Goal: Find specific page/section: Find specific page/section

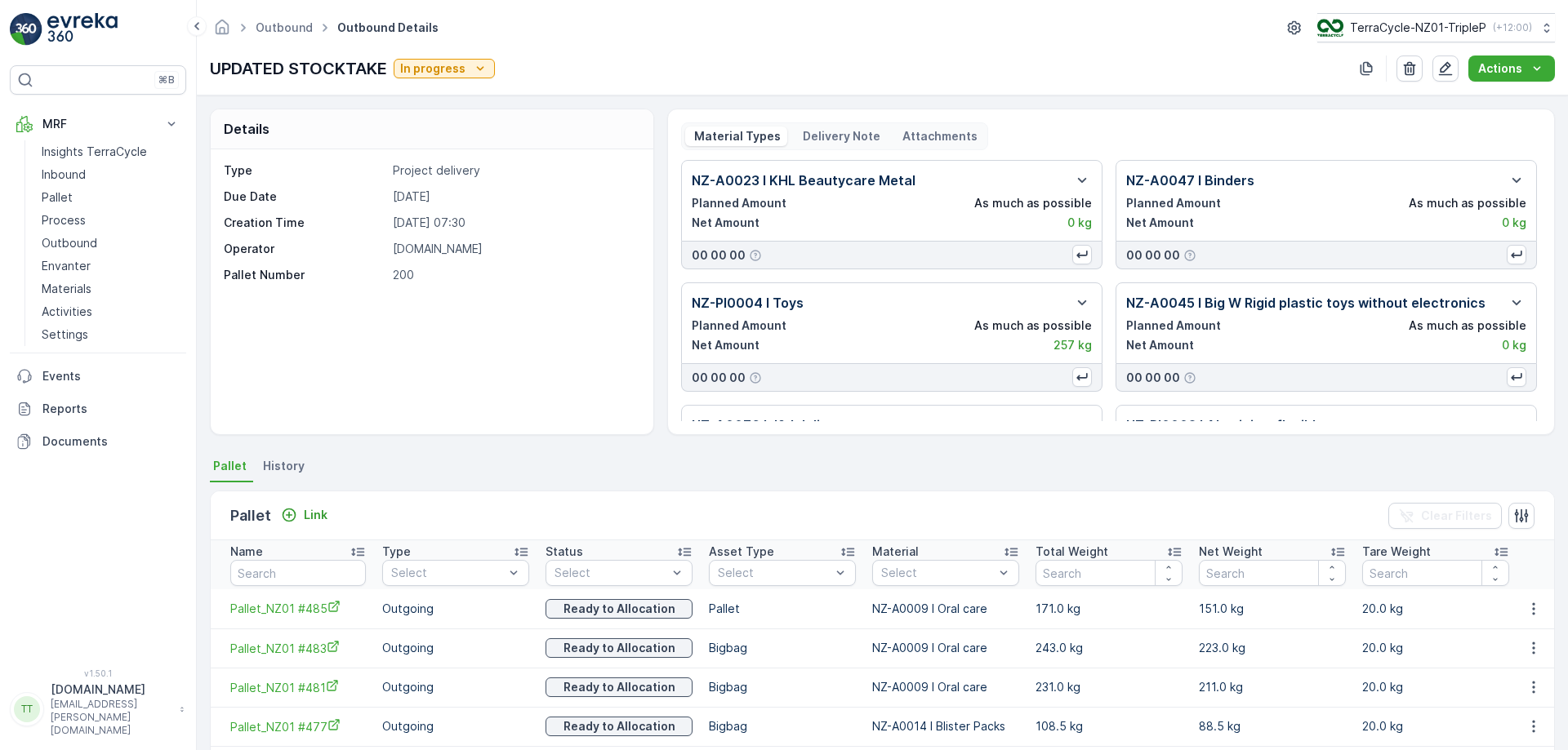
click at [1386, 45] on div "Outbound Outbound Details TerraCycle-NZ01-TripleP ( +12:00 ) UPDATED STOCKTAKE …" at bounding box center [882, 47] width 1372 height 96
click at [1402, 38] on button "TerraCycle-NZ01-TripleP ( +12:00 )" at bounding box center [1436, 28] width 239 height 30
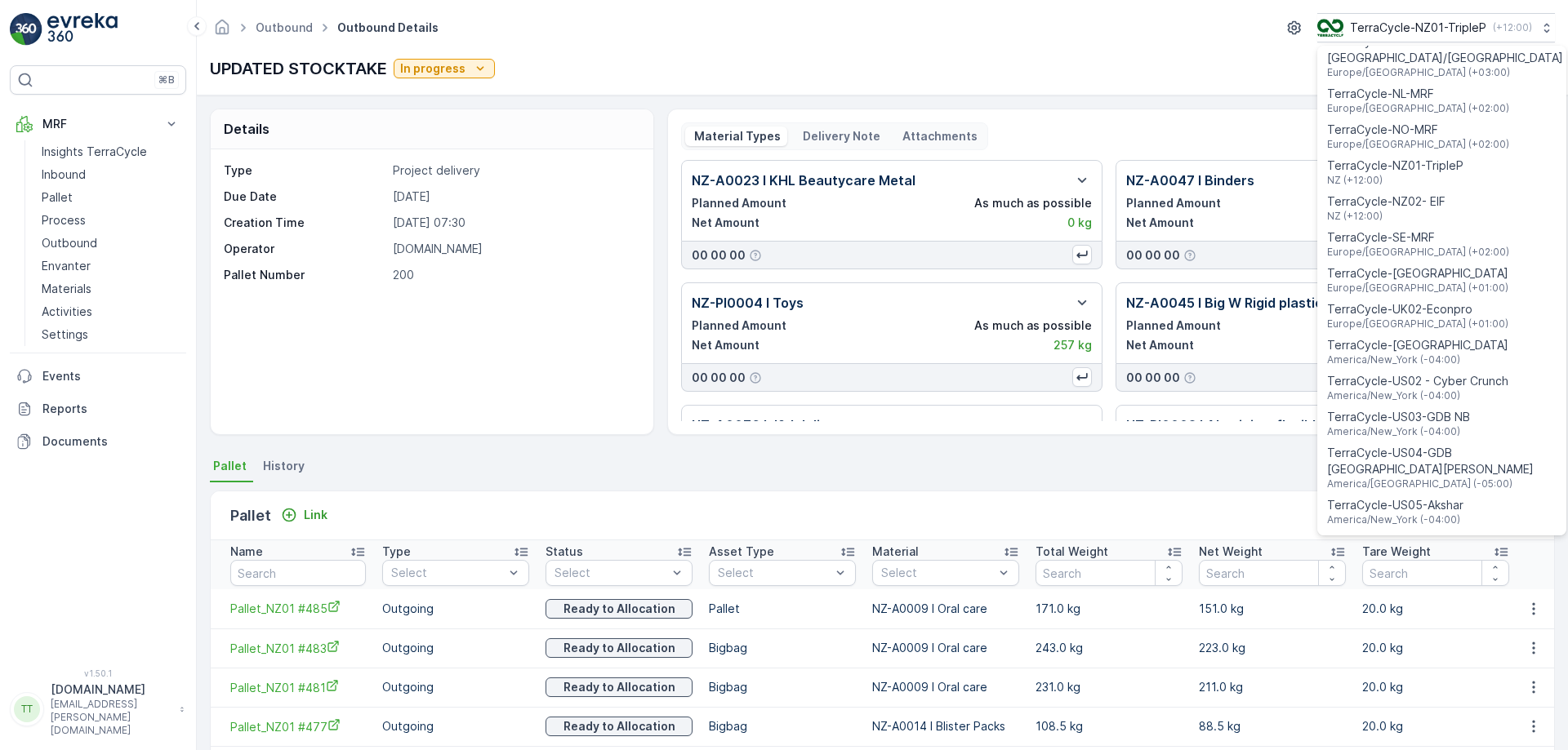
scroll to position [1173, 0]
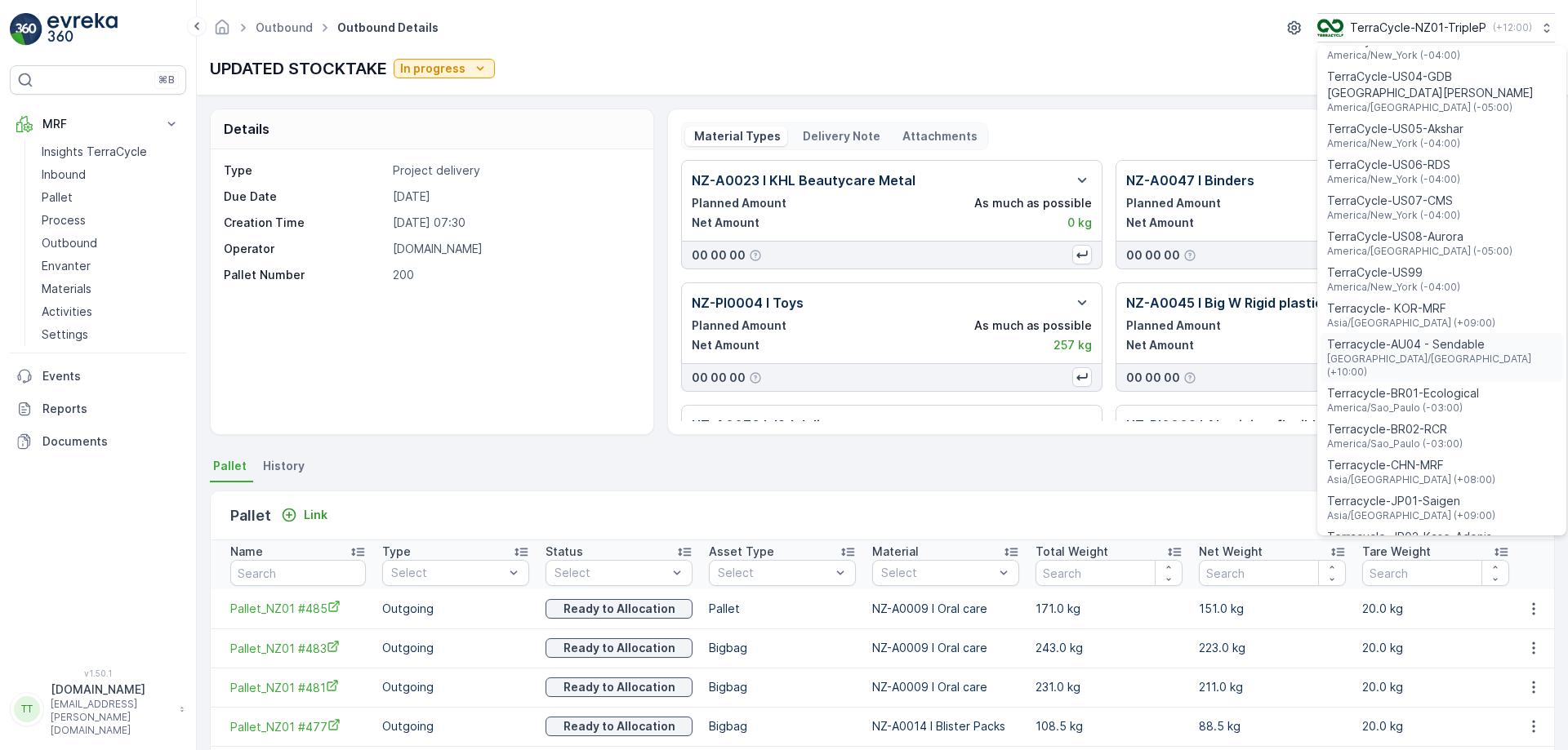
click at [1442, 337] on span "Terracycle-AU04 - Sendable" at bounding box center [1442, 344] width 229 height 17
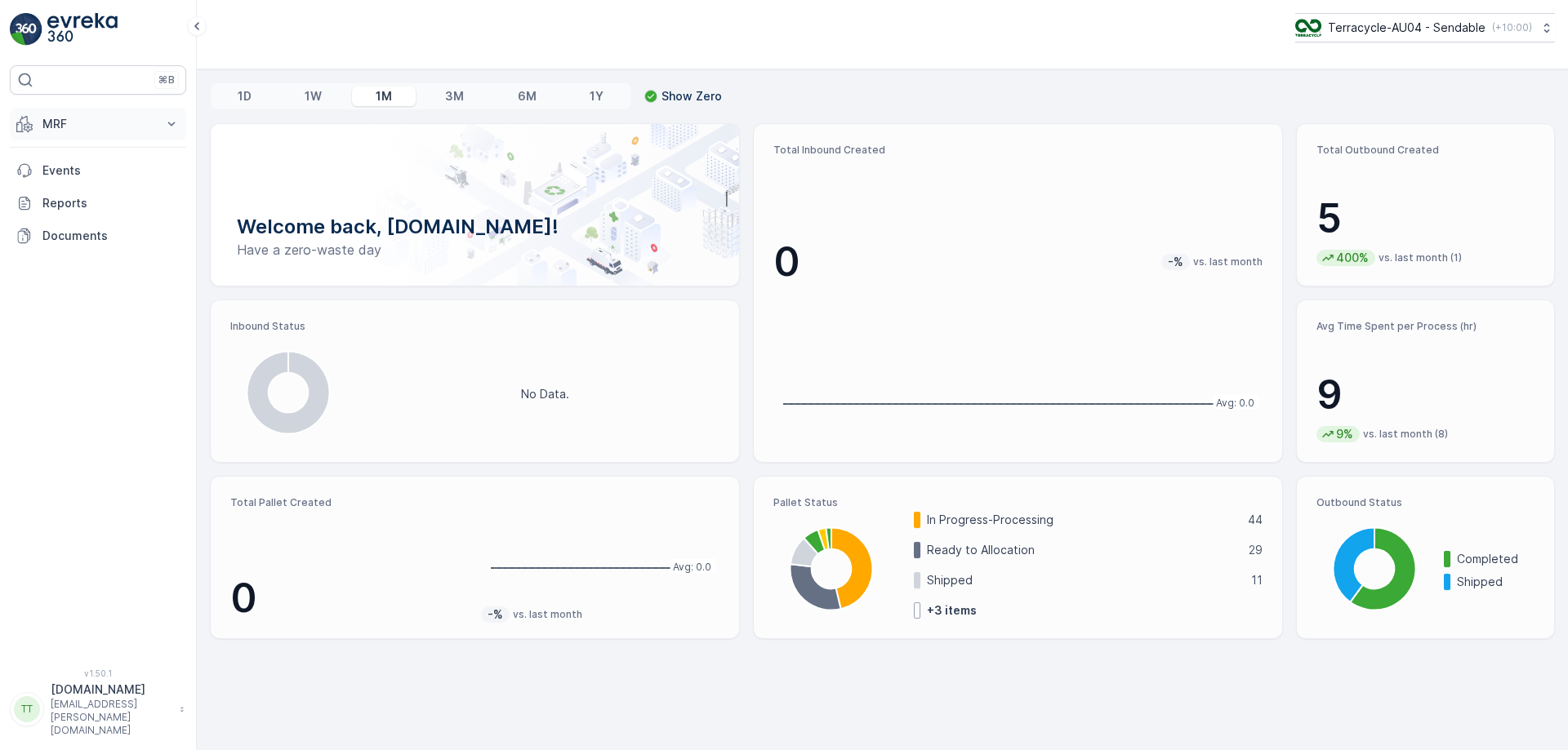
click at [124, 130] on p "MRF" at bounding box center [98, 123] width 112 height 17
click at [116, 219] on link "Process" at bounding box center [111, 220] width 151 height 23
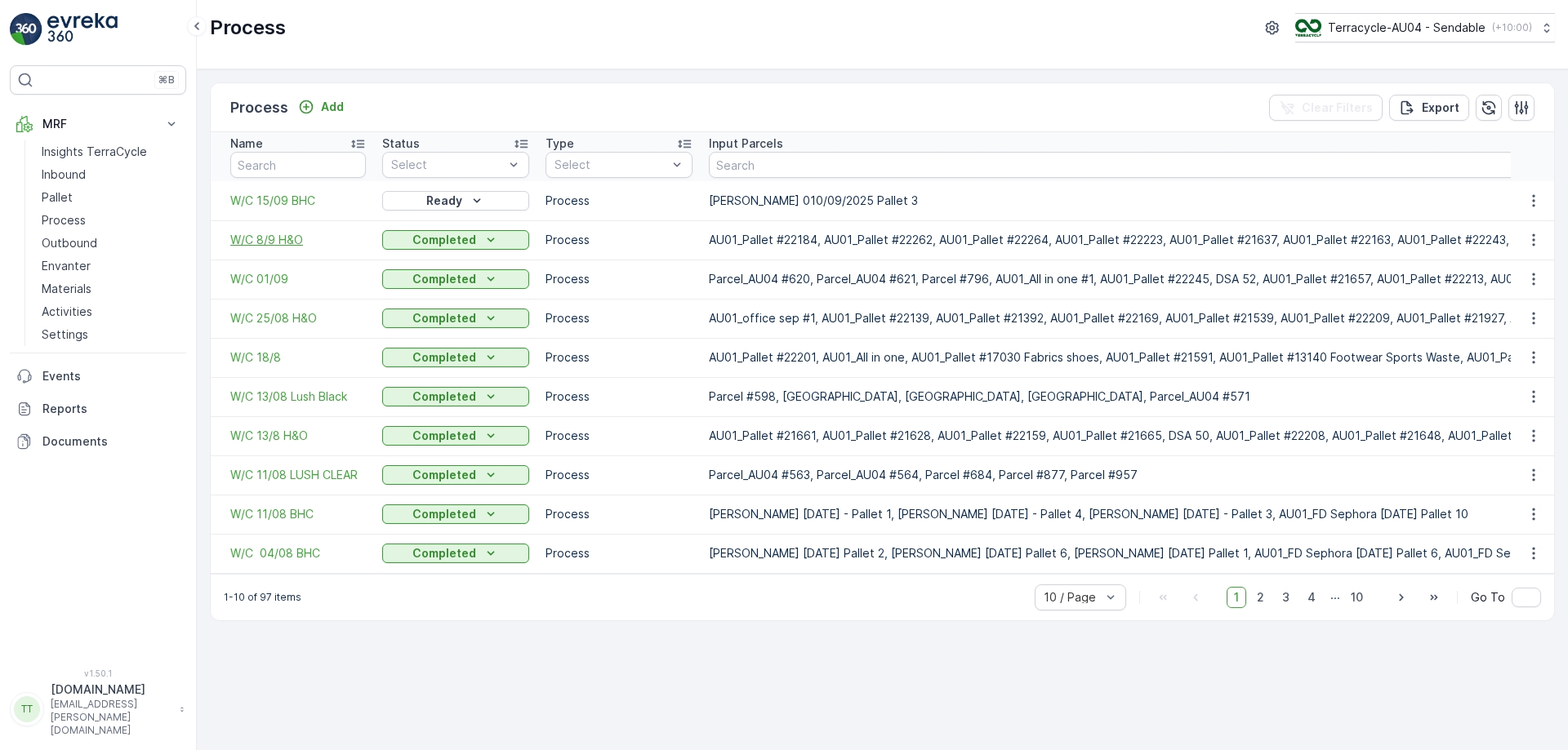
click at [281, 237] on span "W/C 8/9 H&O" at bounding box center [297, 240] width 135 height 17
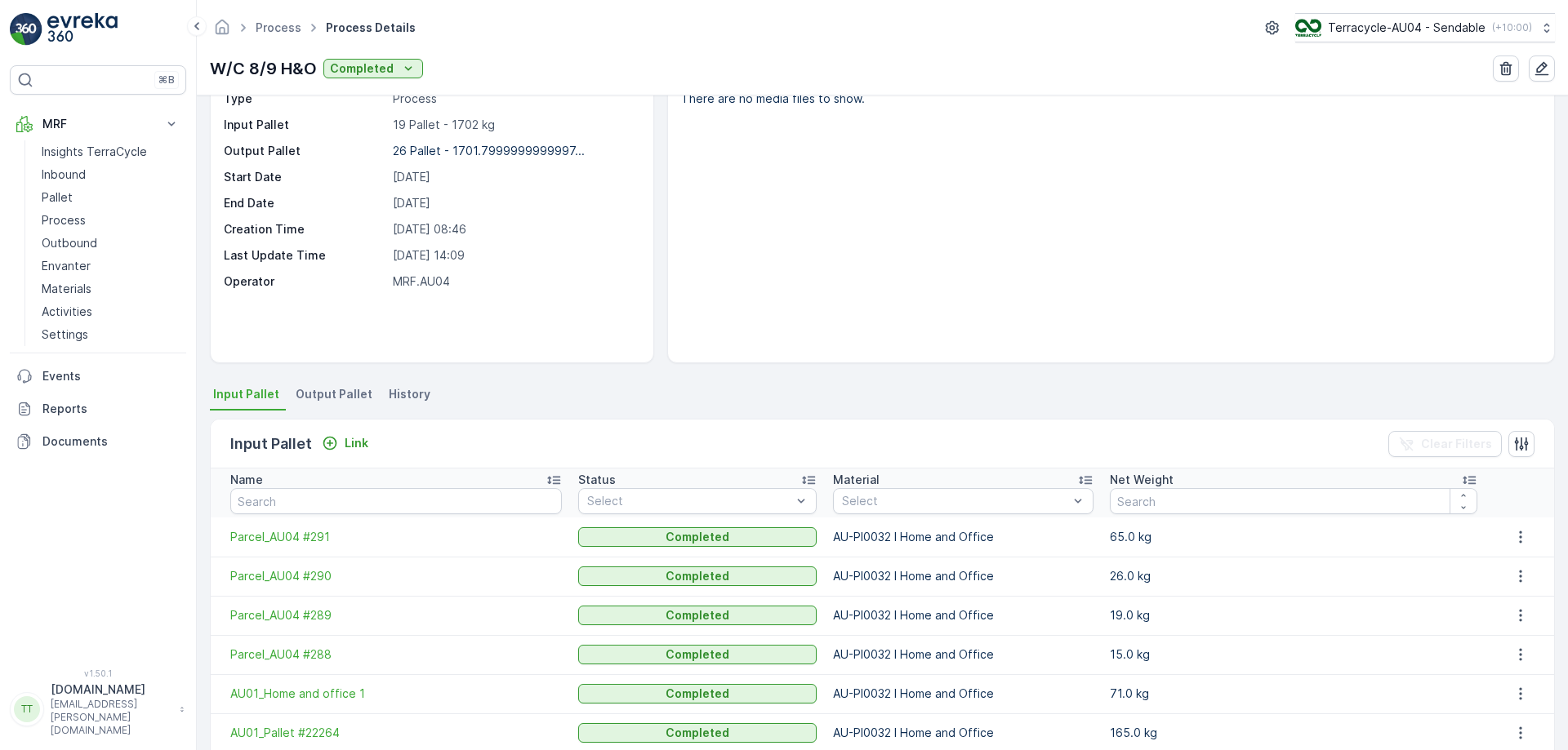
scroll to position [76, 0]
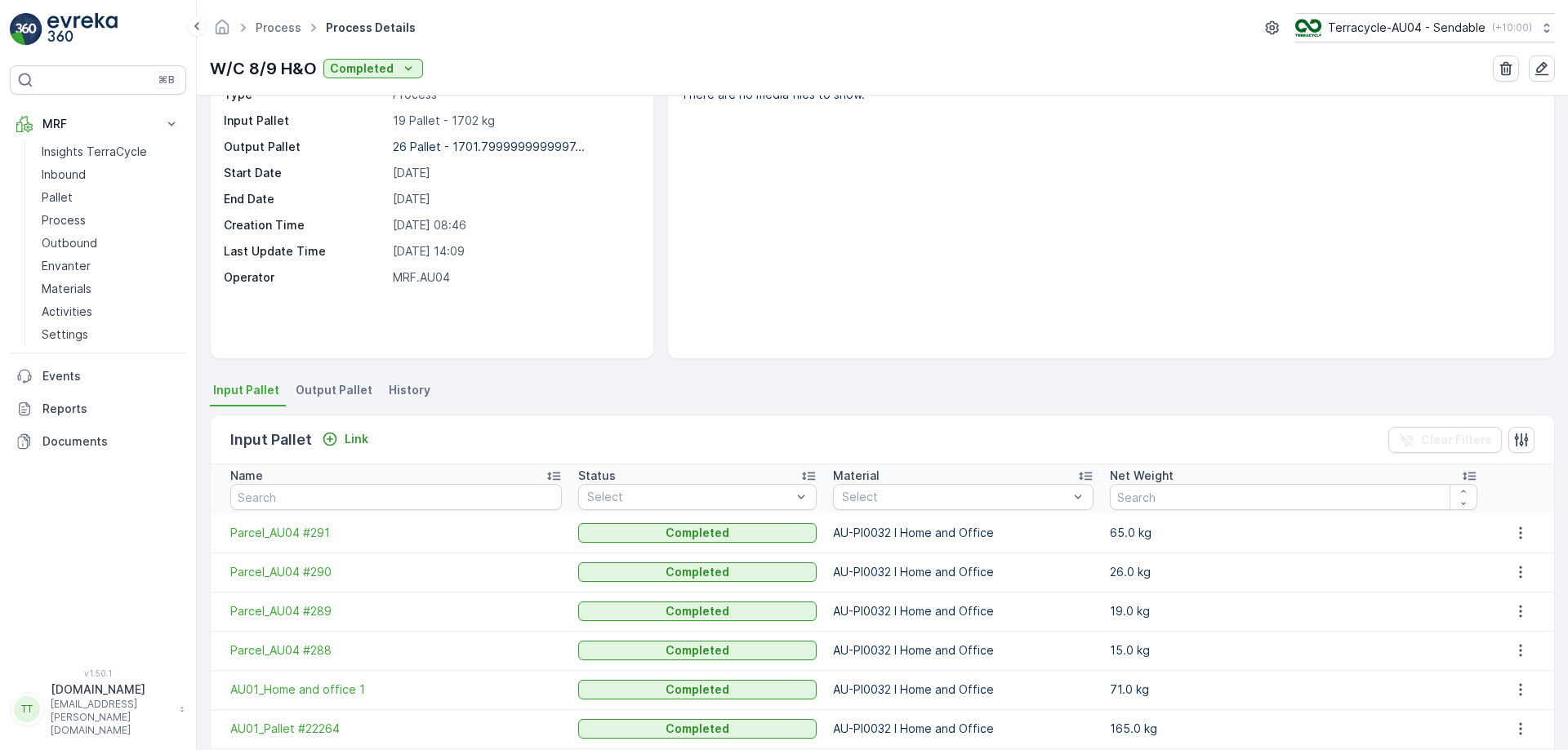
click at [346, 395] on span "Output Pallet" at bounding box center [334, 390] width 77 height 17
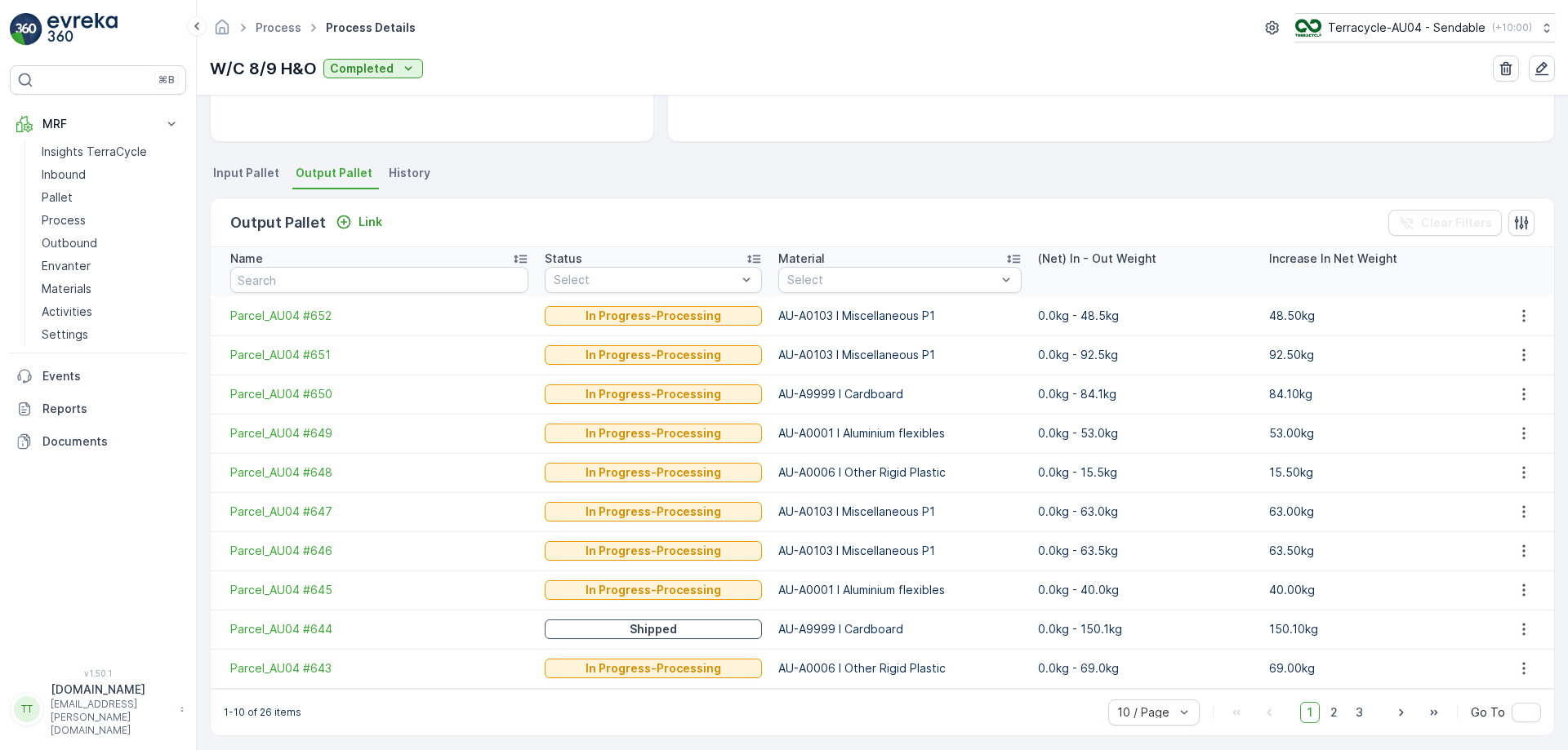
scroll to position [300, 0]
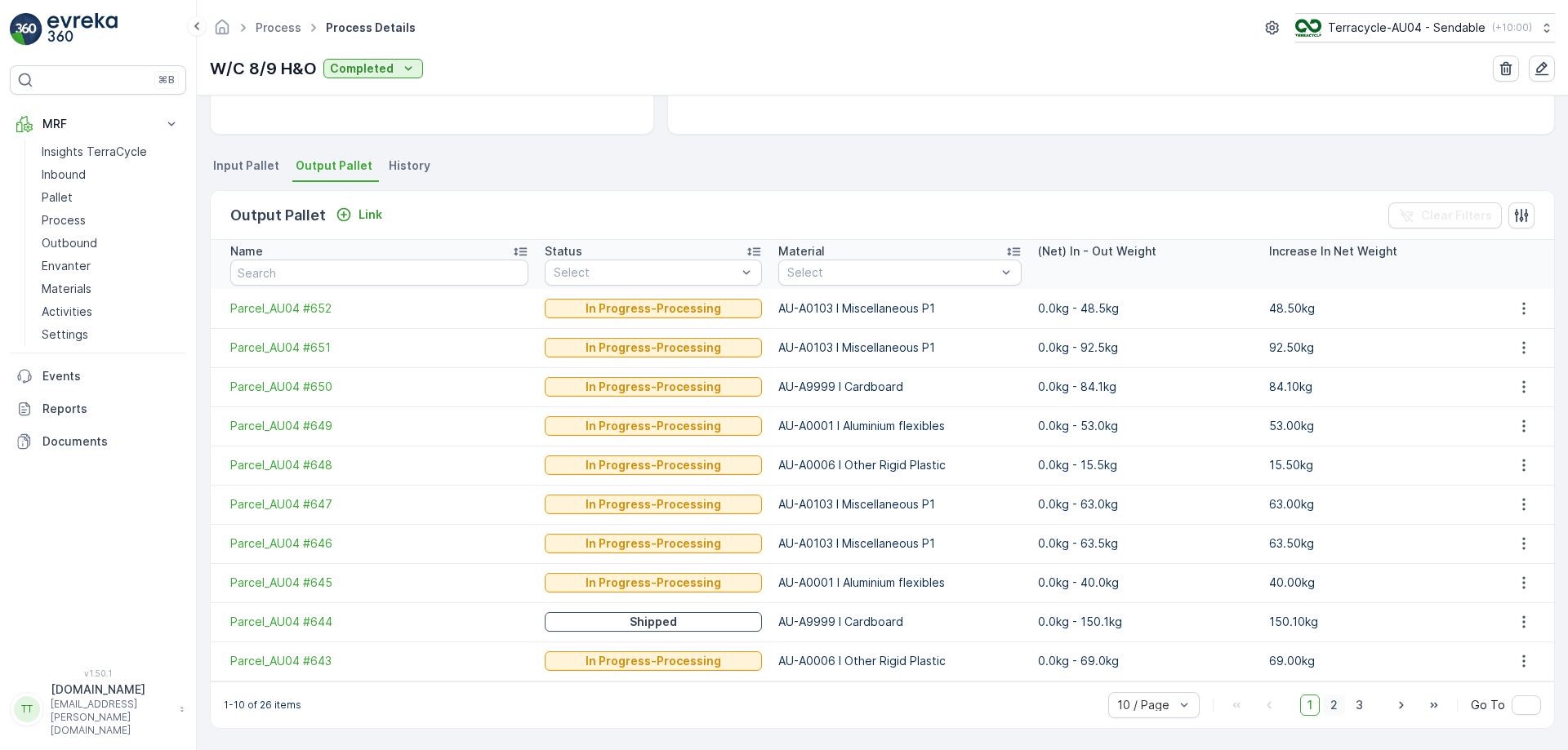
click at [1331, 696] on span "2" at bounding box center [1334, 706] width 22 height 22
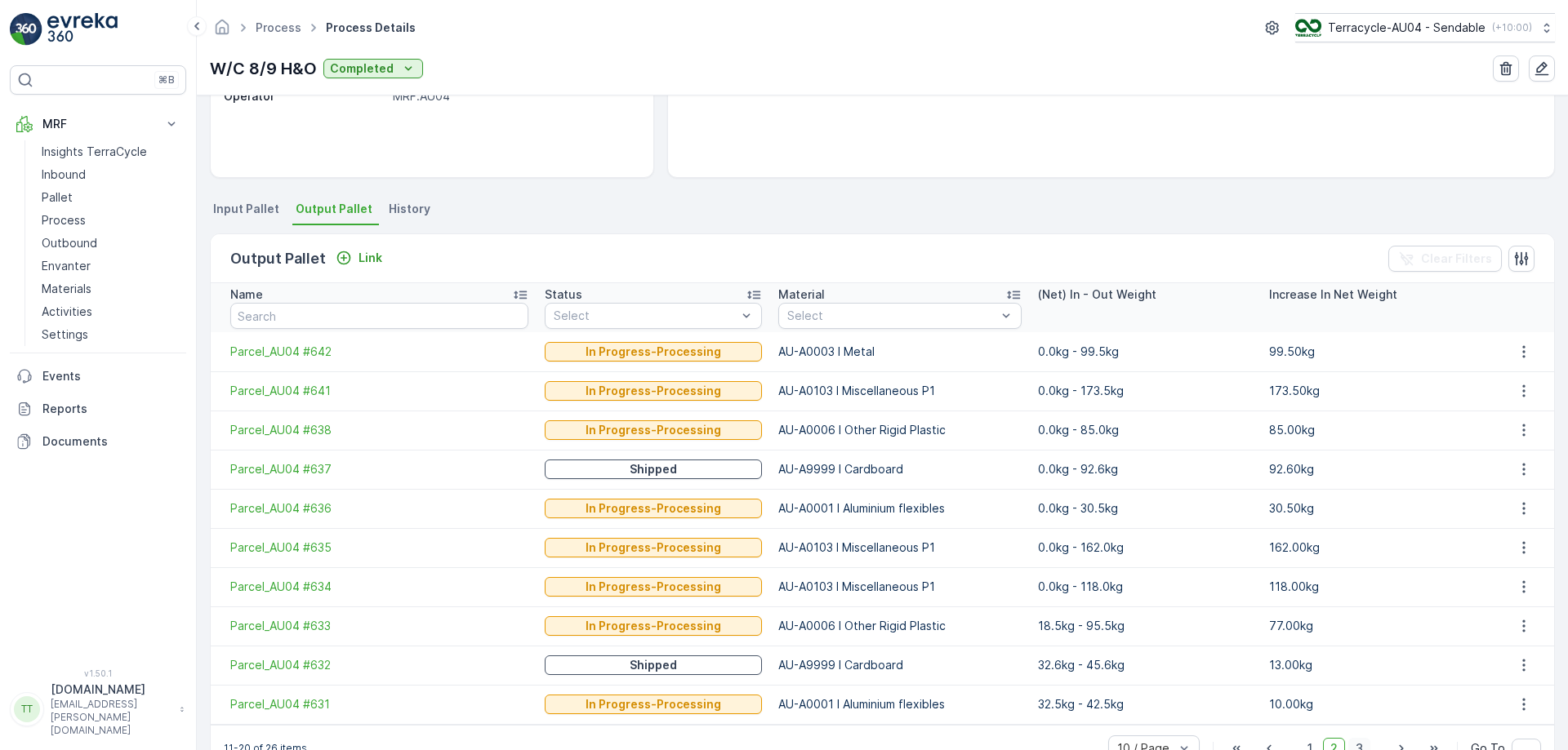
scroll to position [300, 0]
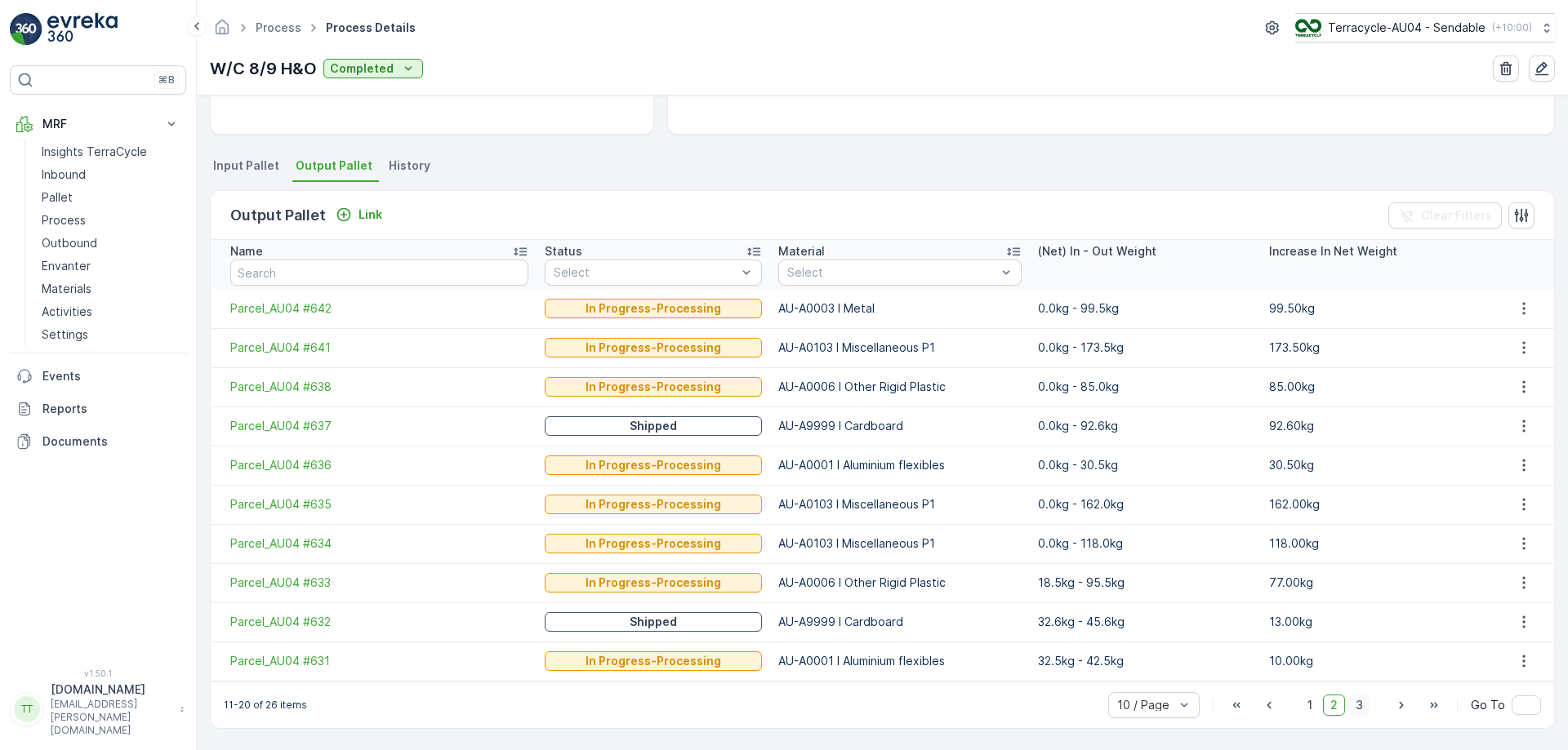
click at [1358, 711] on span "3" at bounding box center [1360, 706] width 22 height 22
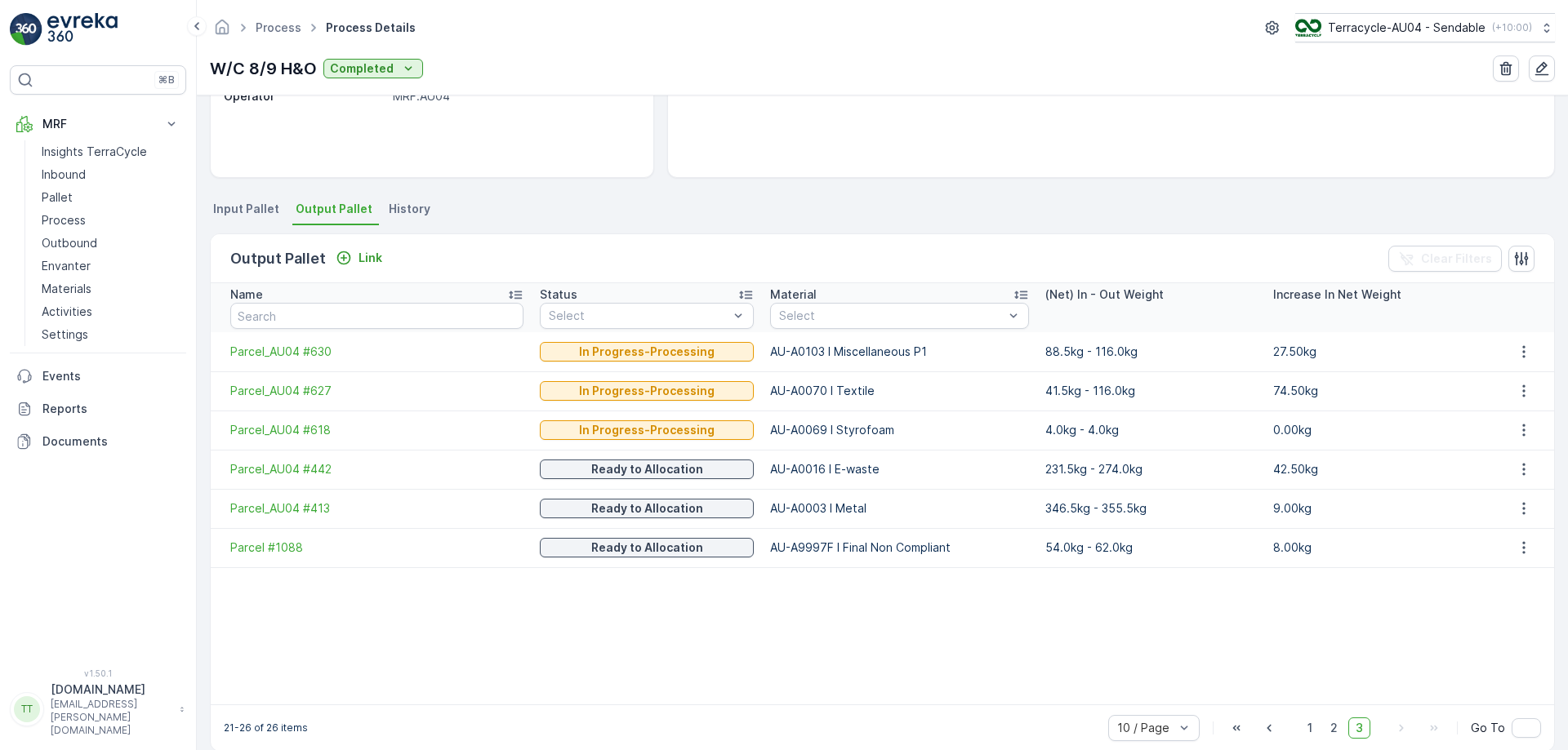
scroll to position [280, 0]
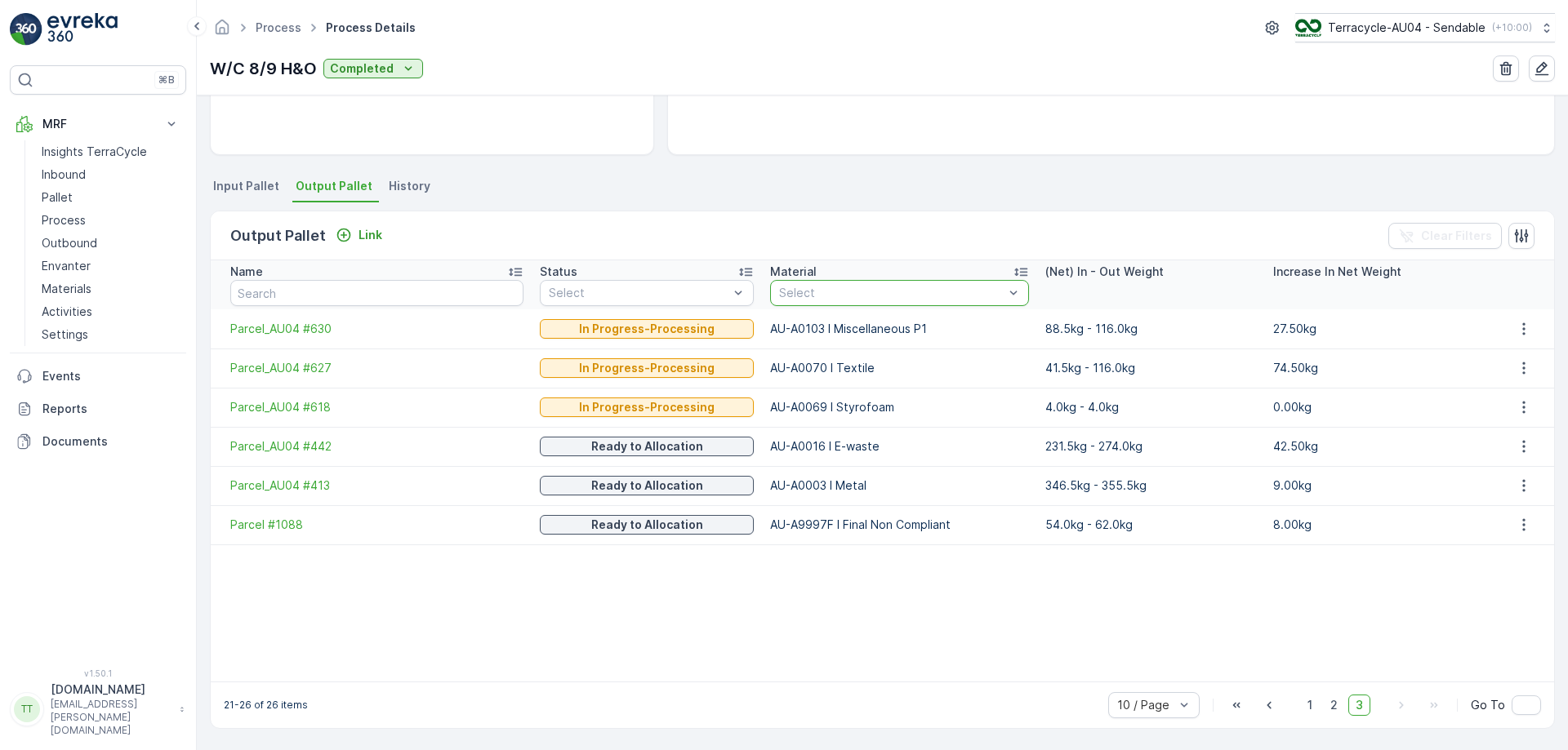
click at [883, 287] on div at bounding box center [892, 292] width 227 height 13
click at [1333, 703] on span "2" at bounding box center [1334, 706] width 22 height 22
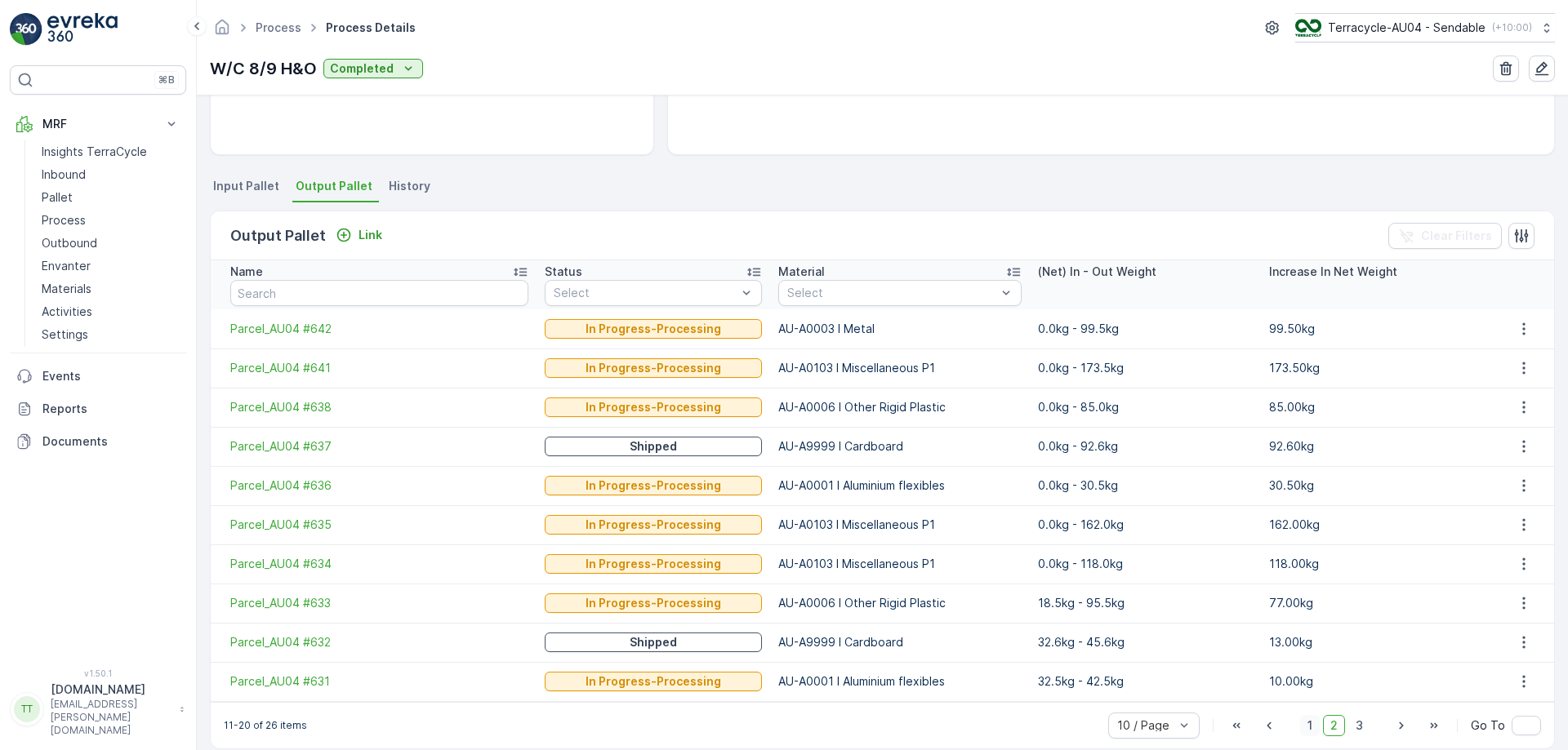
click at [1307, 724] on span "1" at bounding box center [1310, 726] width 20 height 22
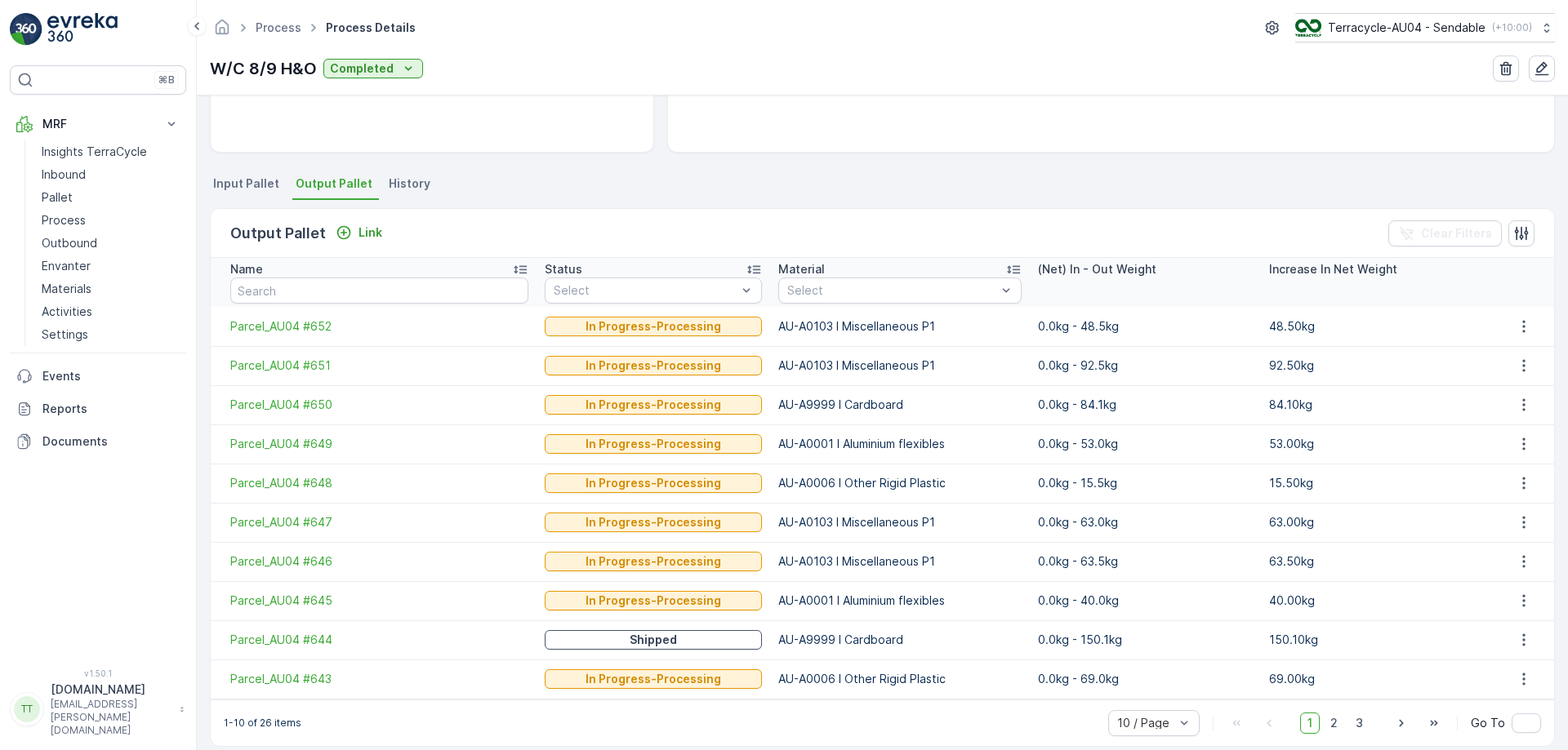
scroll to position [283, 0]
click at [1332, 724] on span "2" at bounding box center [1334, 722] width 22 height 22
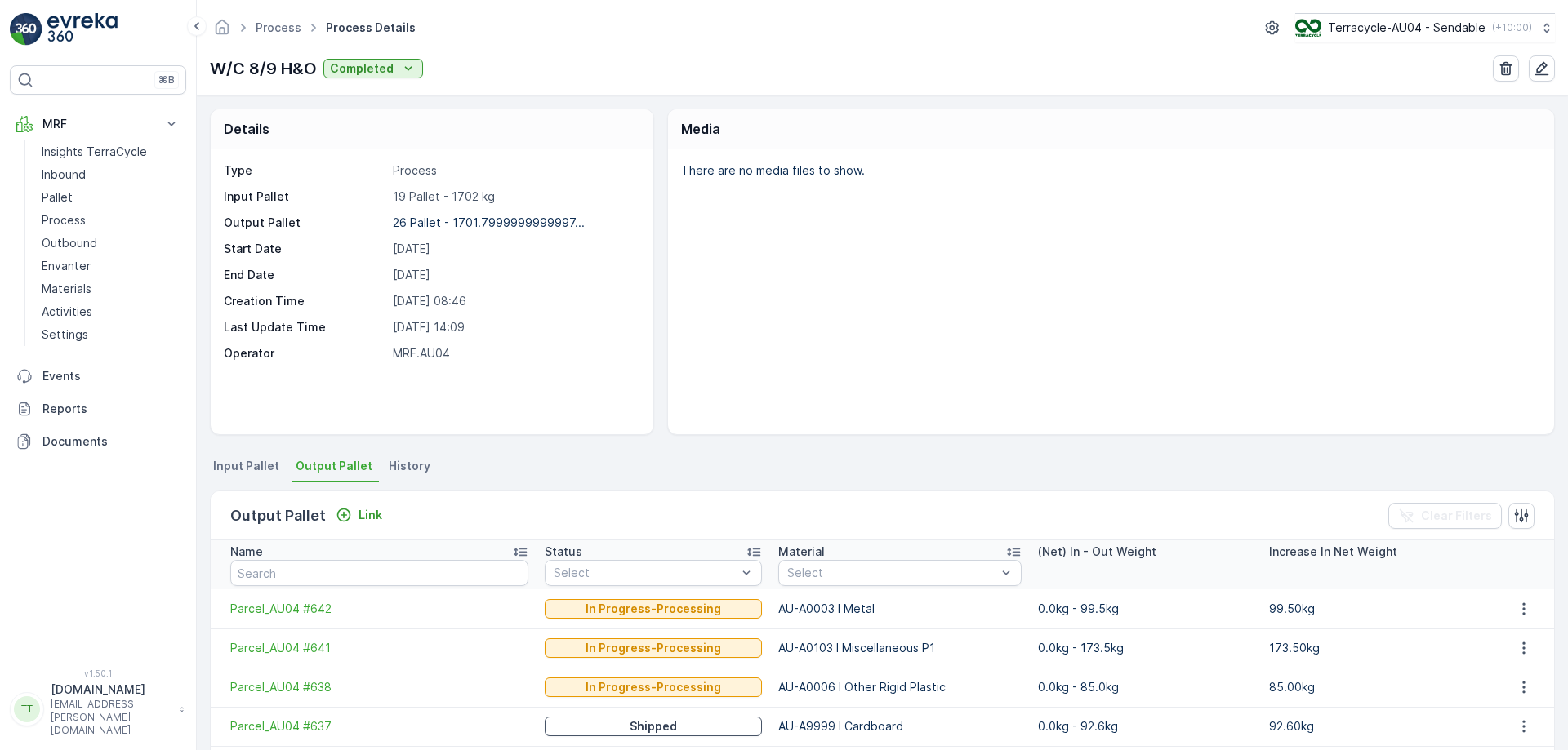
scroll to position [300, 0]
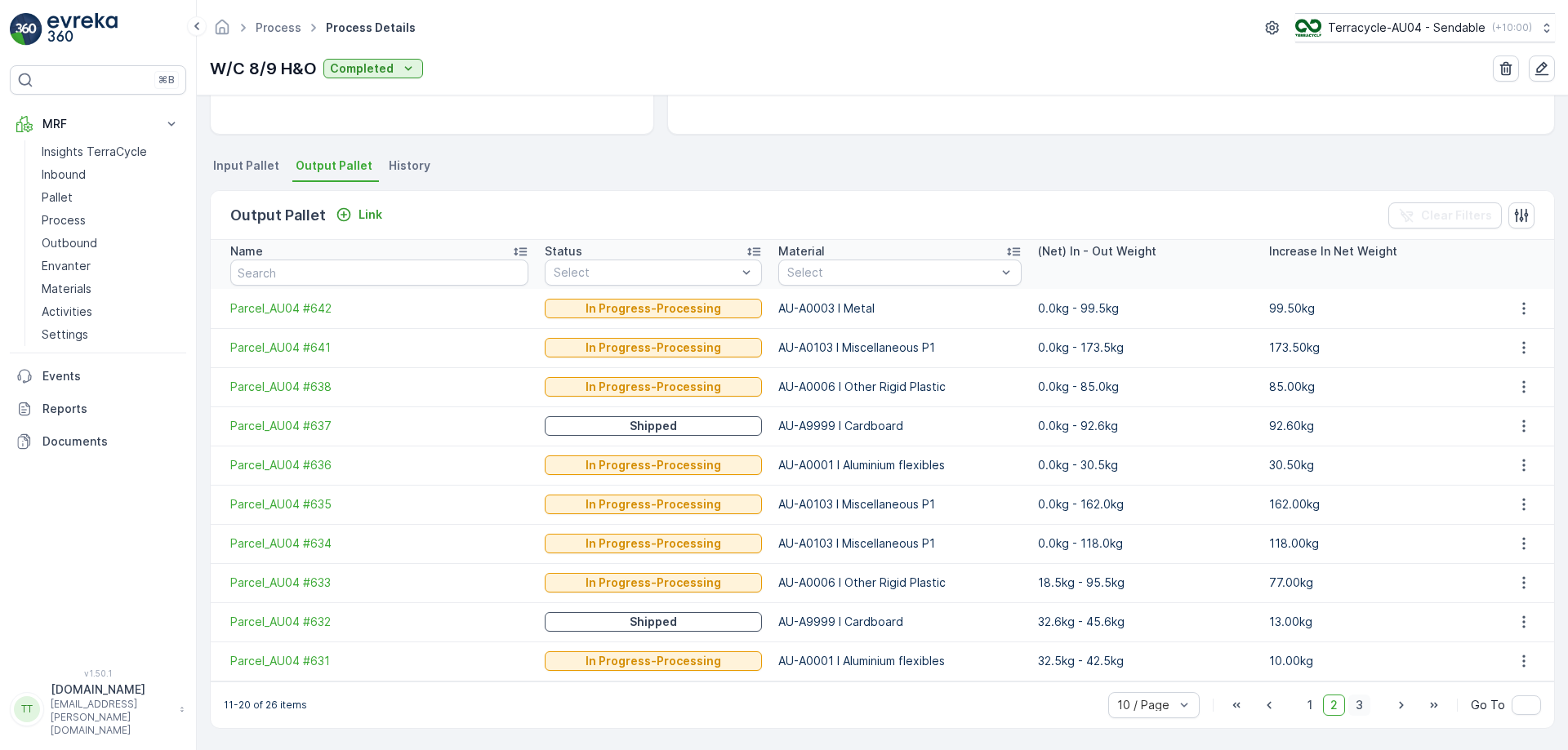
click at [1356, 709] on span "3" at bounding box center [1360, 706] width 22 height 22
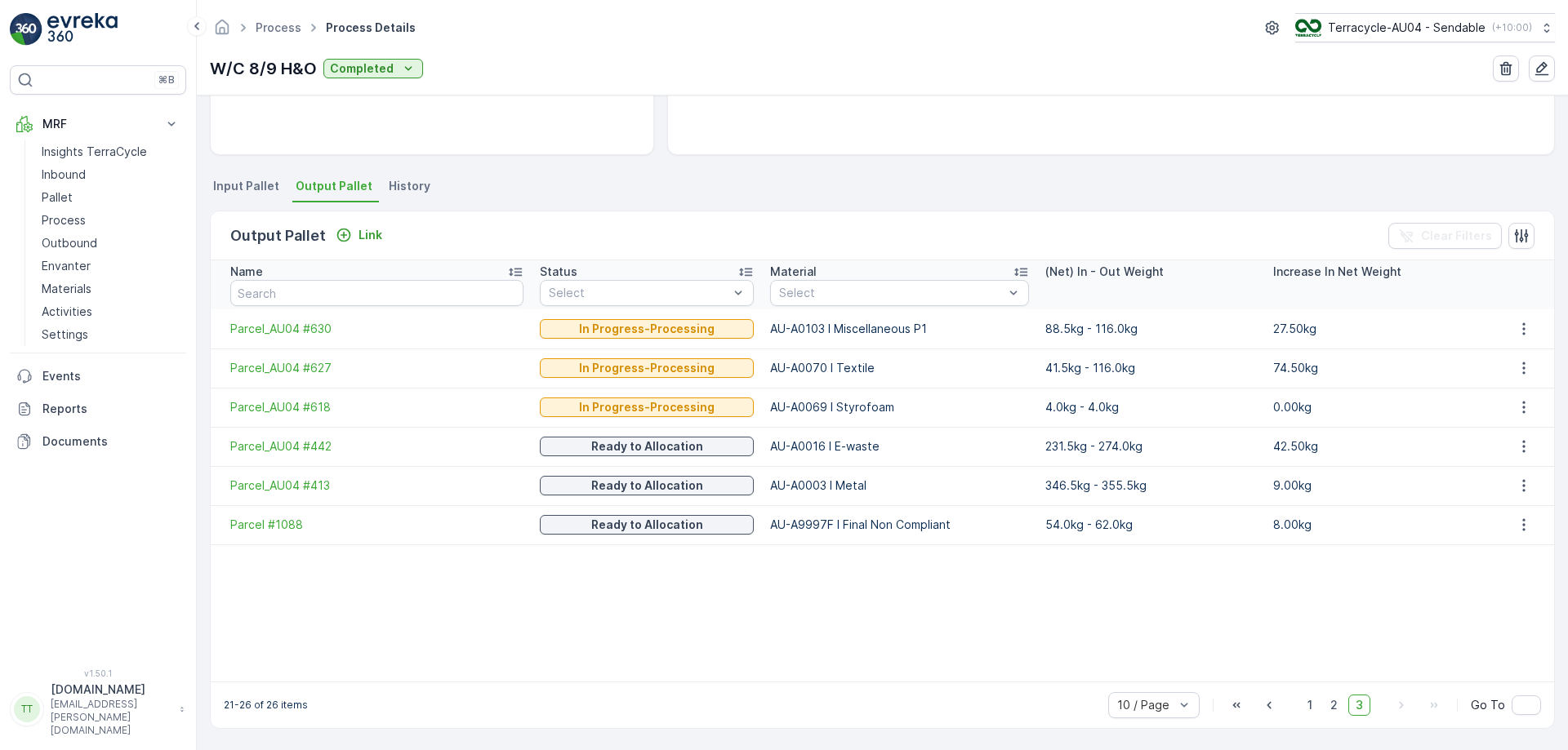
scroll to position [280, 0]
click at [1306, 703] on span "1" at bounding box center [1310, 706] width 20 height 22
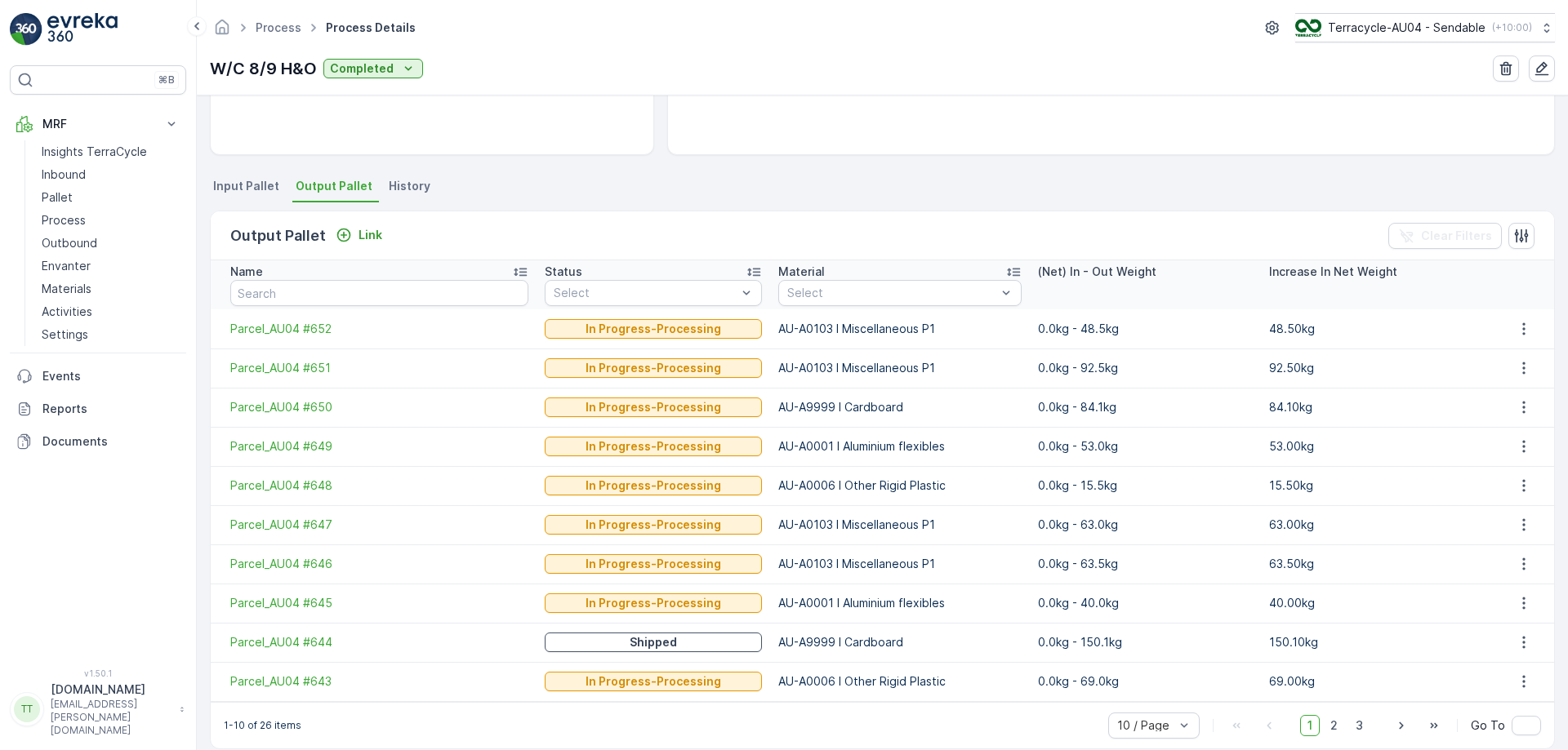
scroll to position [300, 0]
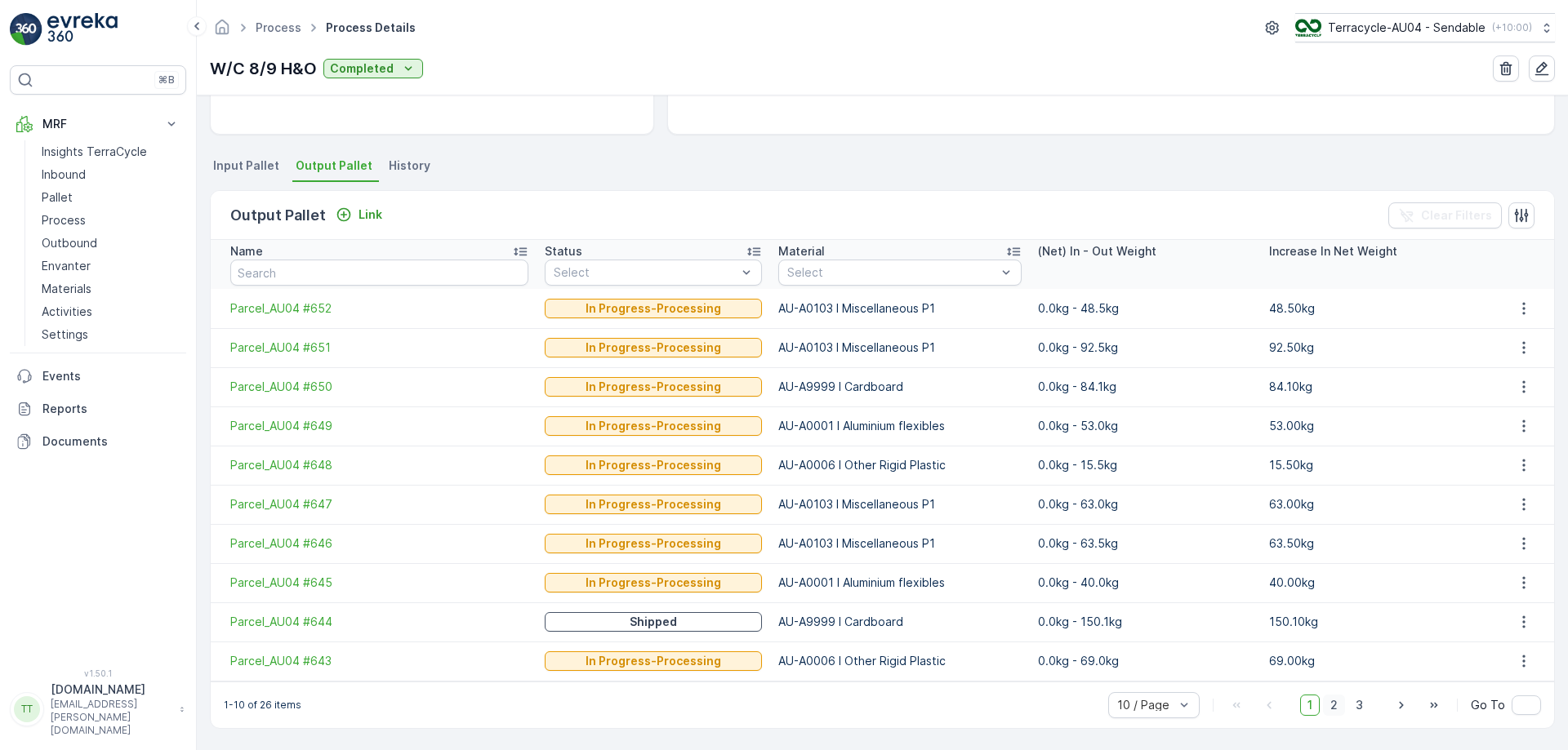
click at [1334, 714] on span "2" at bounding box center [1334, 706] width 22 height 22
click at [1354, 704] on span "3" at bounding box center [1360, 706] width 22 height 22
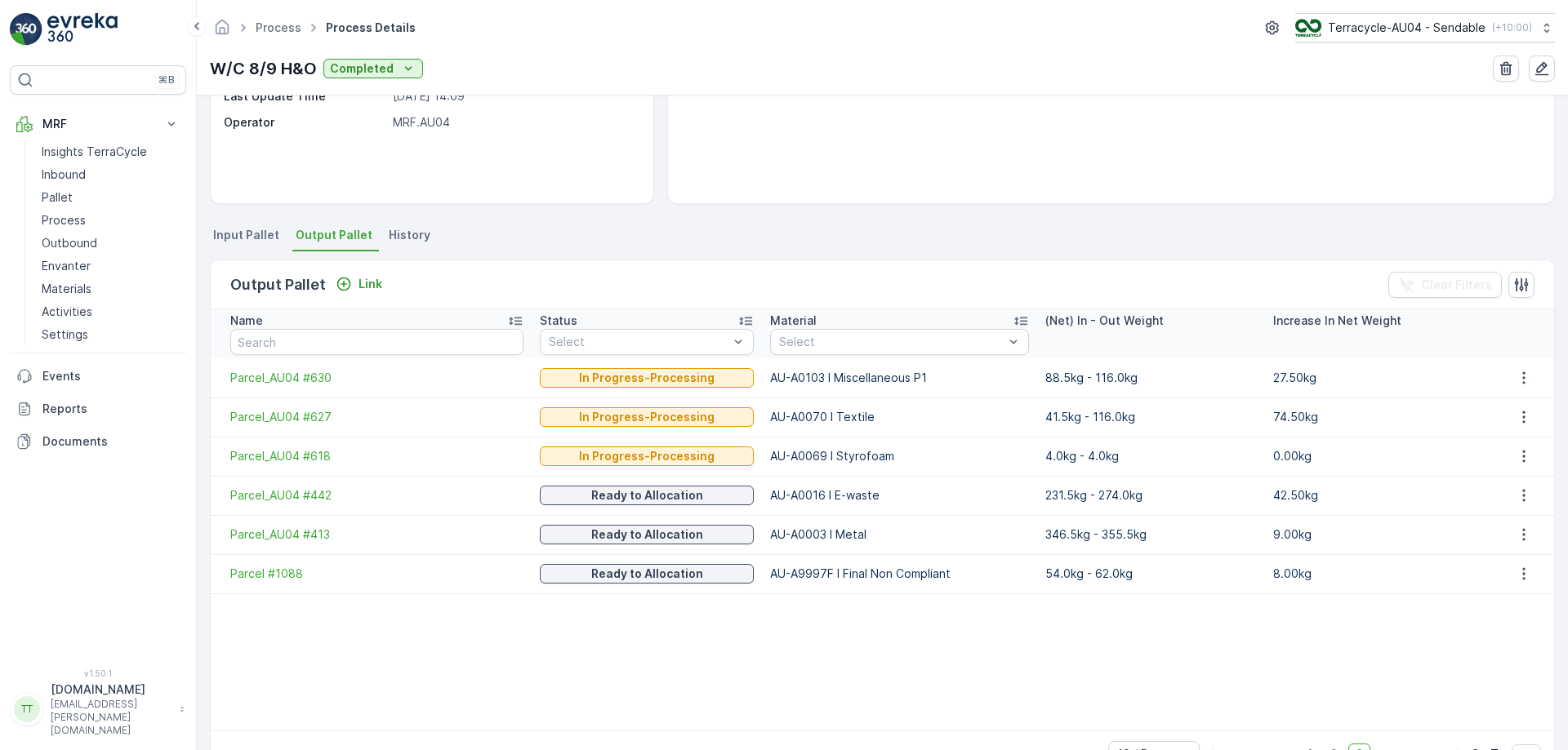
scroll to position [230, 0]
click at [259, 237] on span "Input Pallet" at bounding box center [246, 236] width 66 height 17
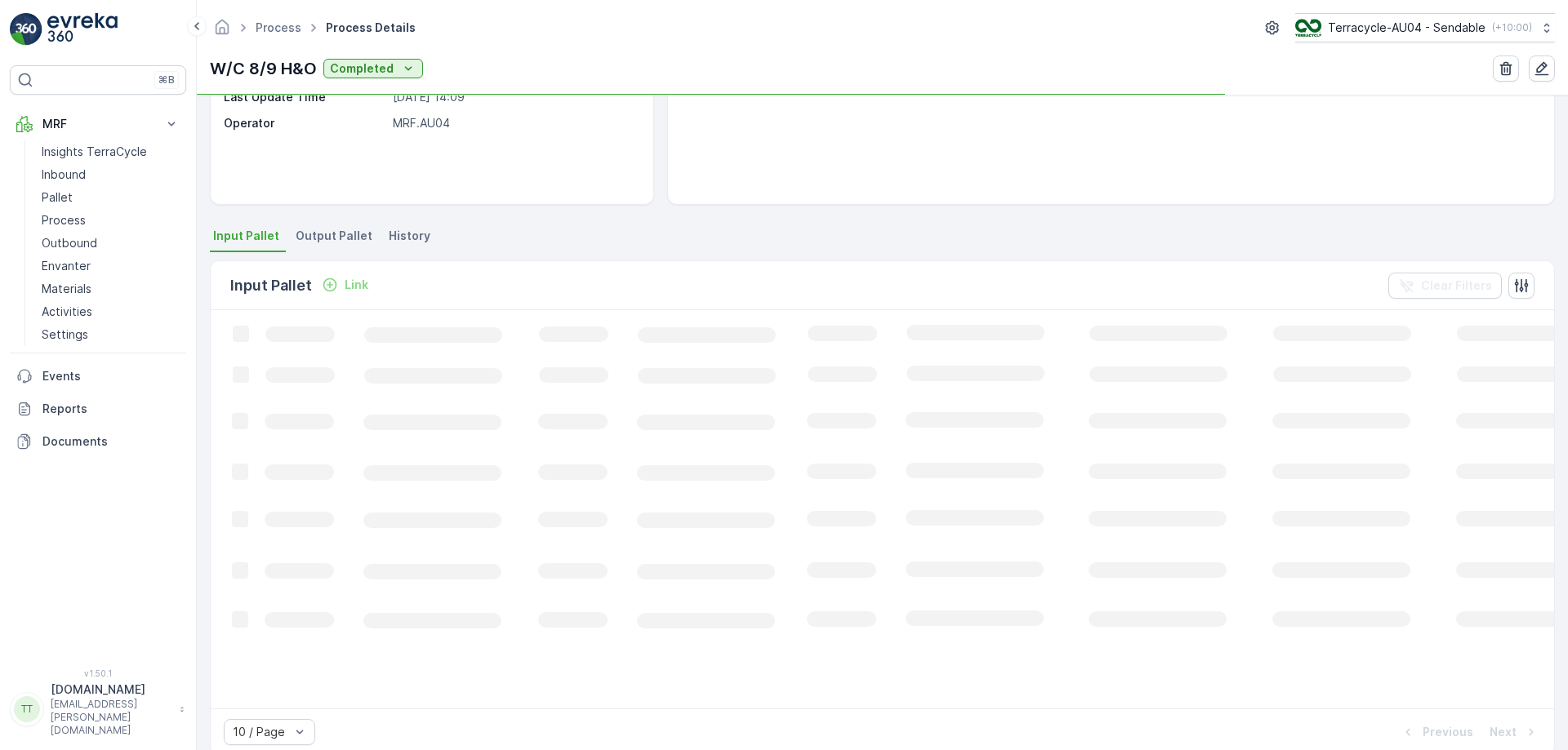
scroll to position [230, 0]
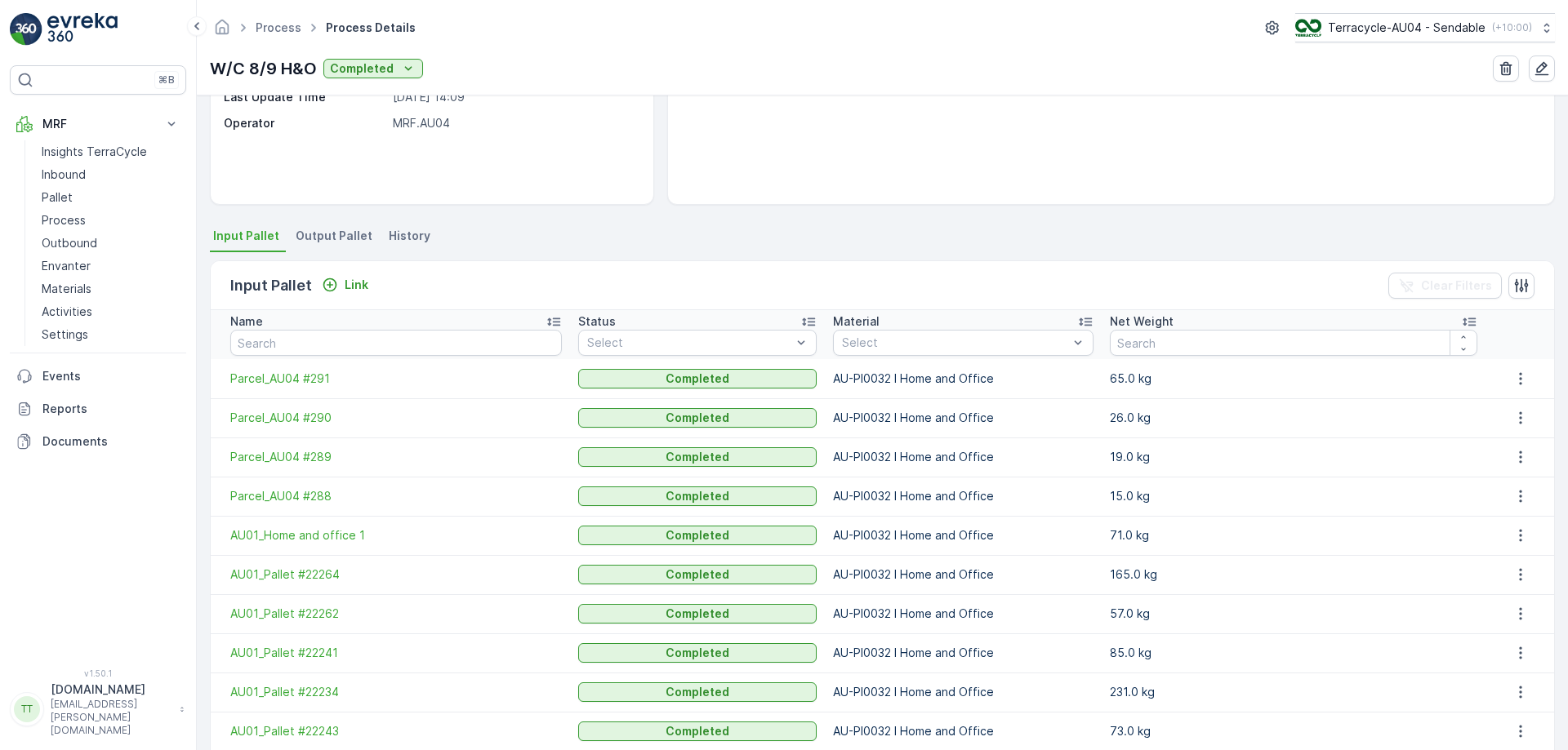
click at [365, 241] on li "Output Pallet" at bounding box center [336, 239] width 87 height 28
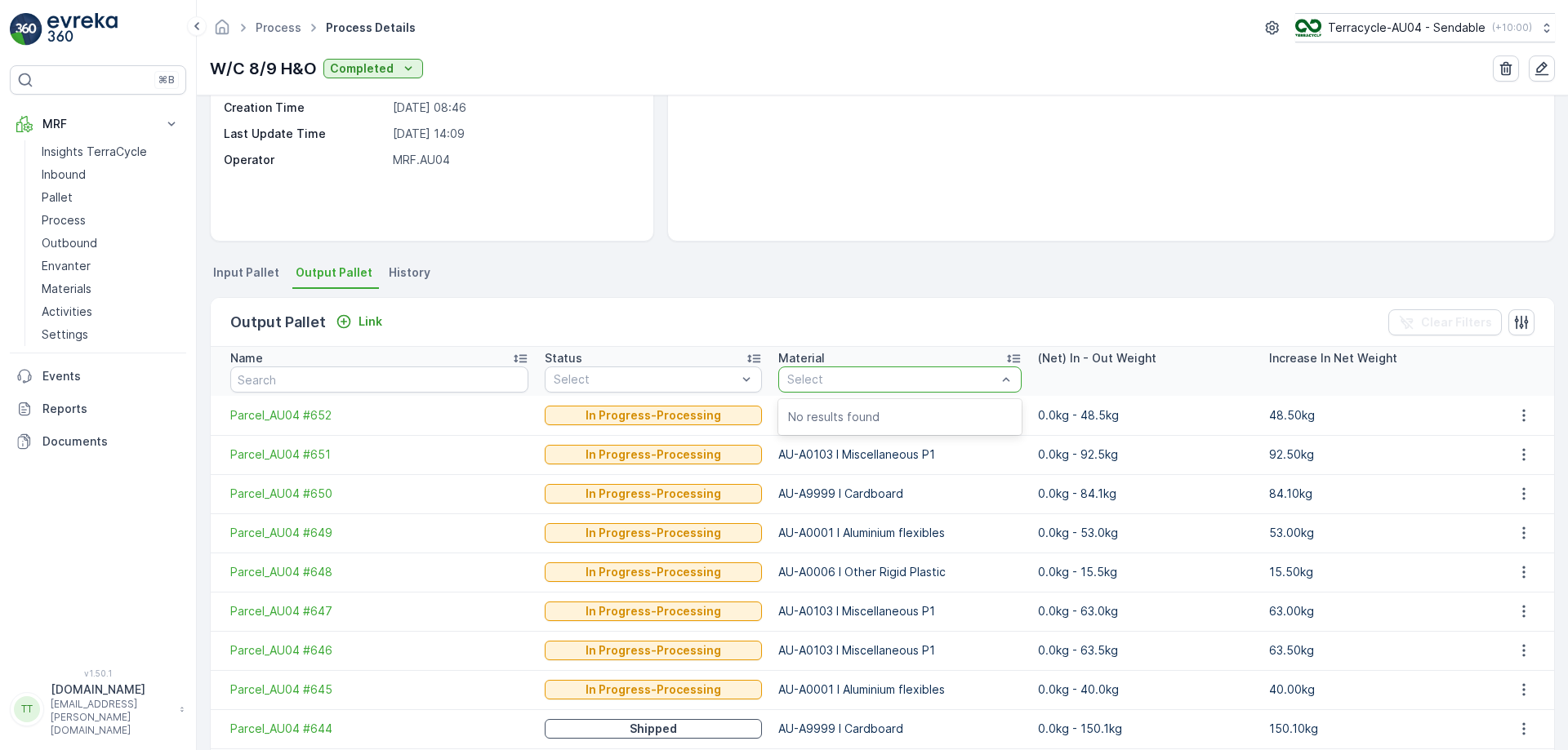
scroll to position [300, 0]
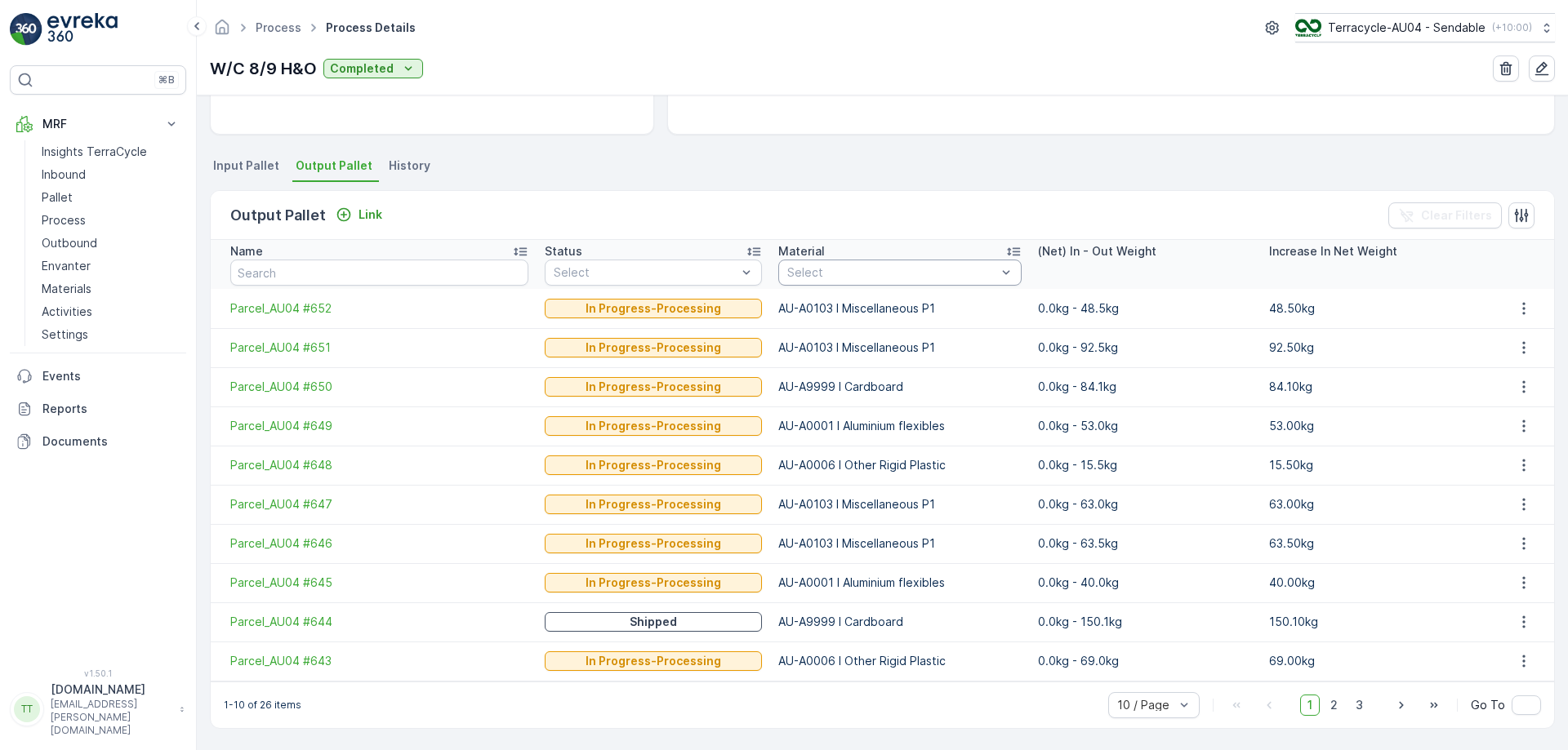
click at [1314, 712] on span "1" at bounding box center [1310, 706] width 20 height 22
click at [1029, 140] on div "Details Type Process Input Pallet 19 Pallet - 1702 kg Output Pallet 26 Pallet -…" at bounding box center [882, 423] width 1372 height 655
click at [1335, 709] on span "2" at bounding box center [1334, 706] width 22 height 22
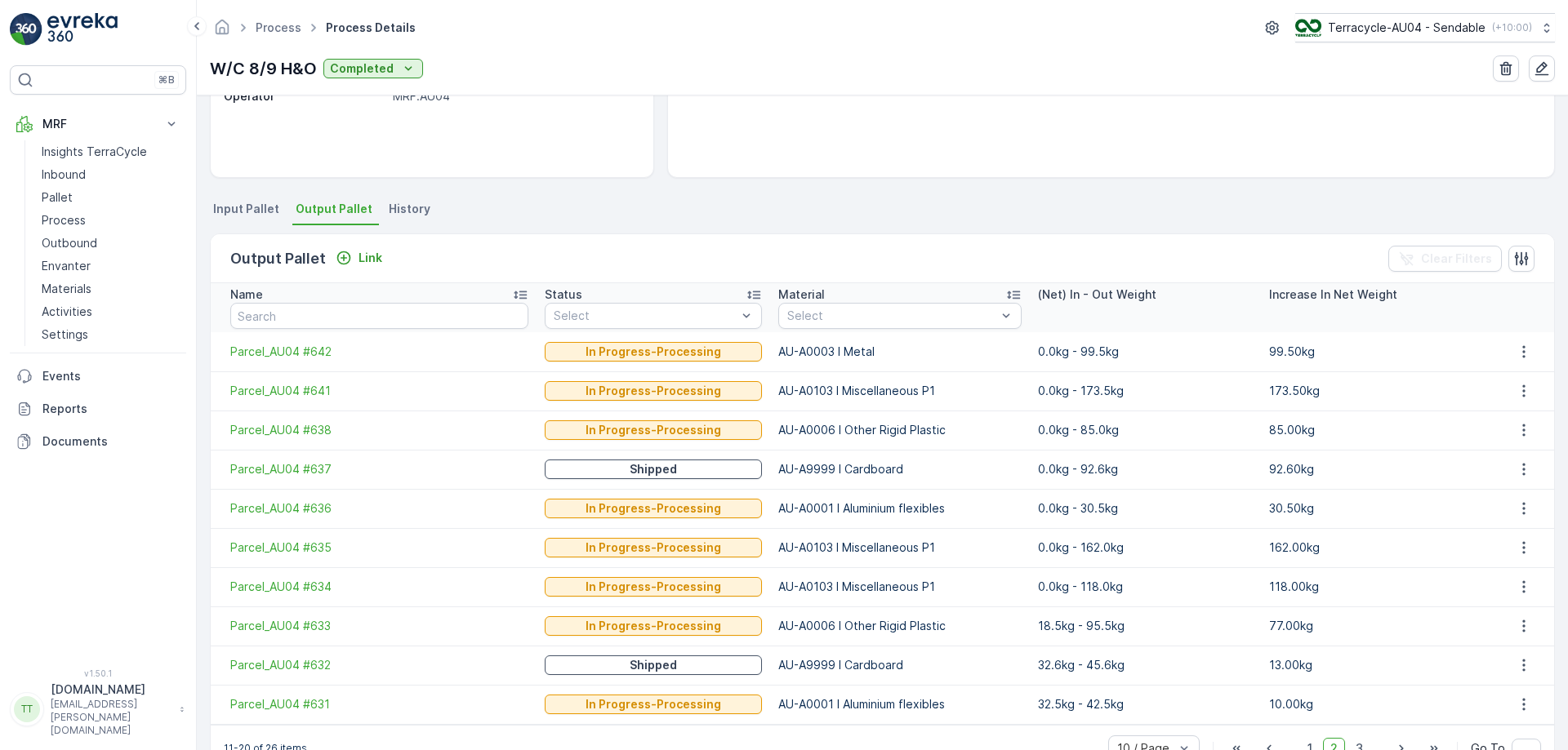
scroll to position [300, 0]
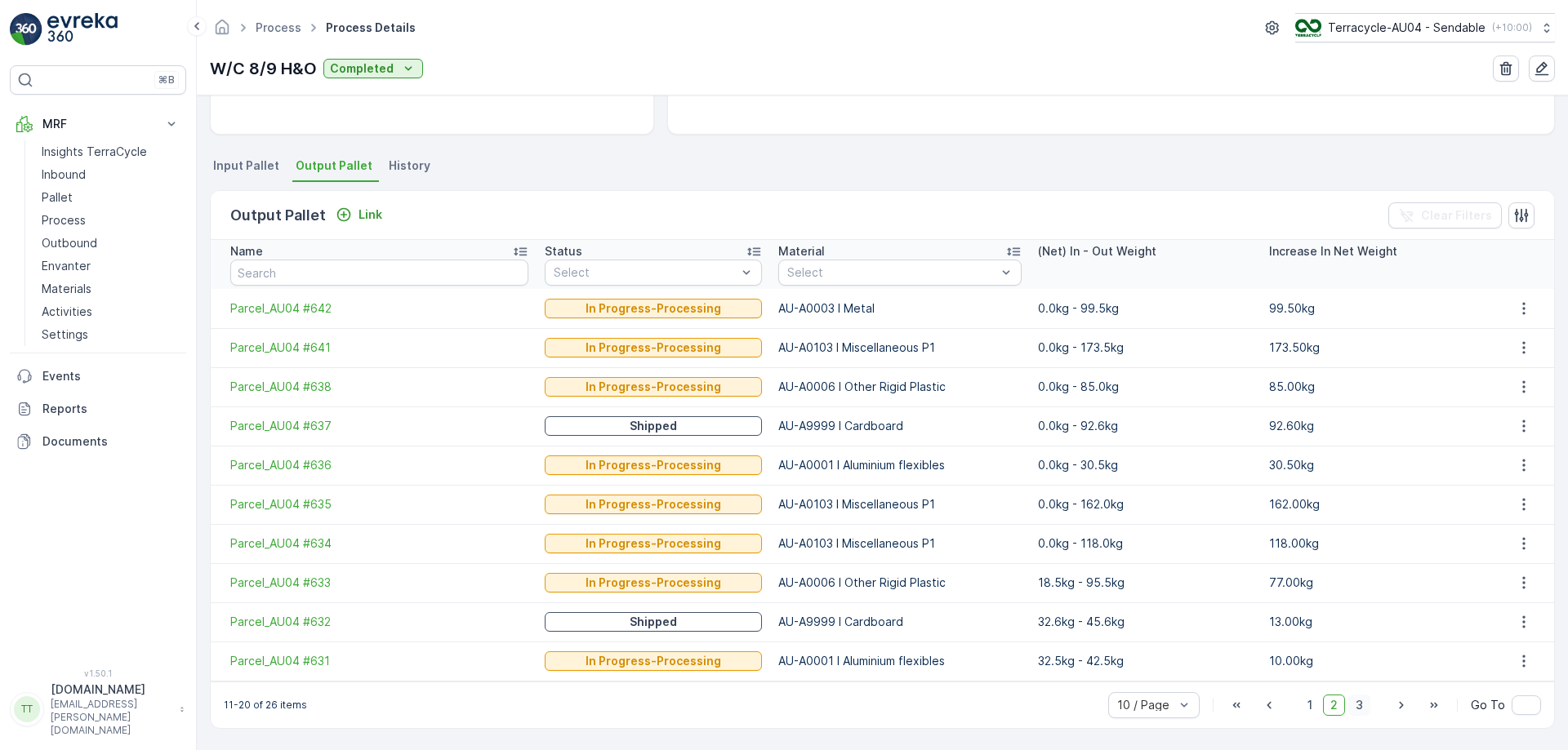
click at [1362, 712] on span "3" at bounding box center [1360, 706] width 22 height 22
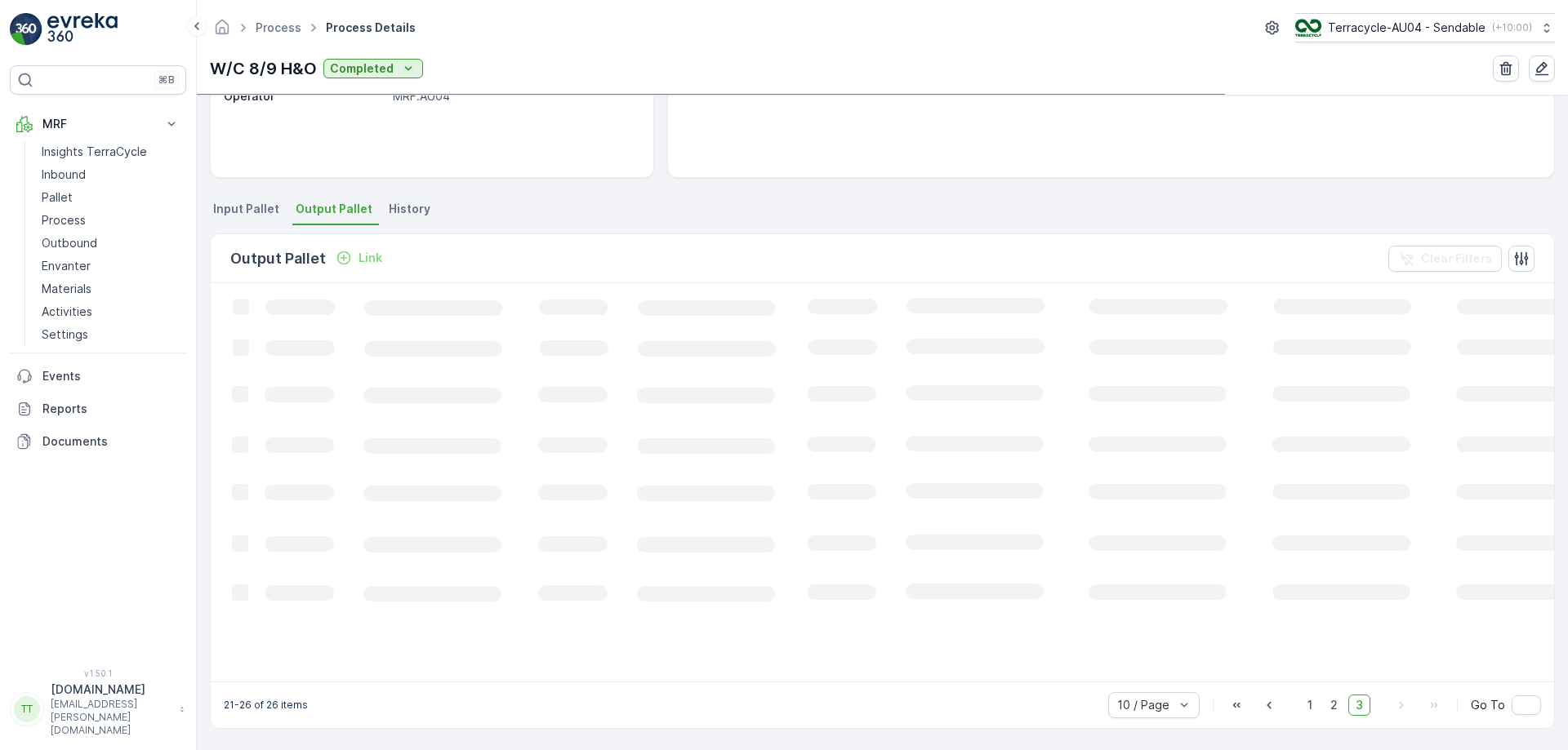
scroll to position [280, 0]
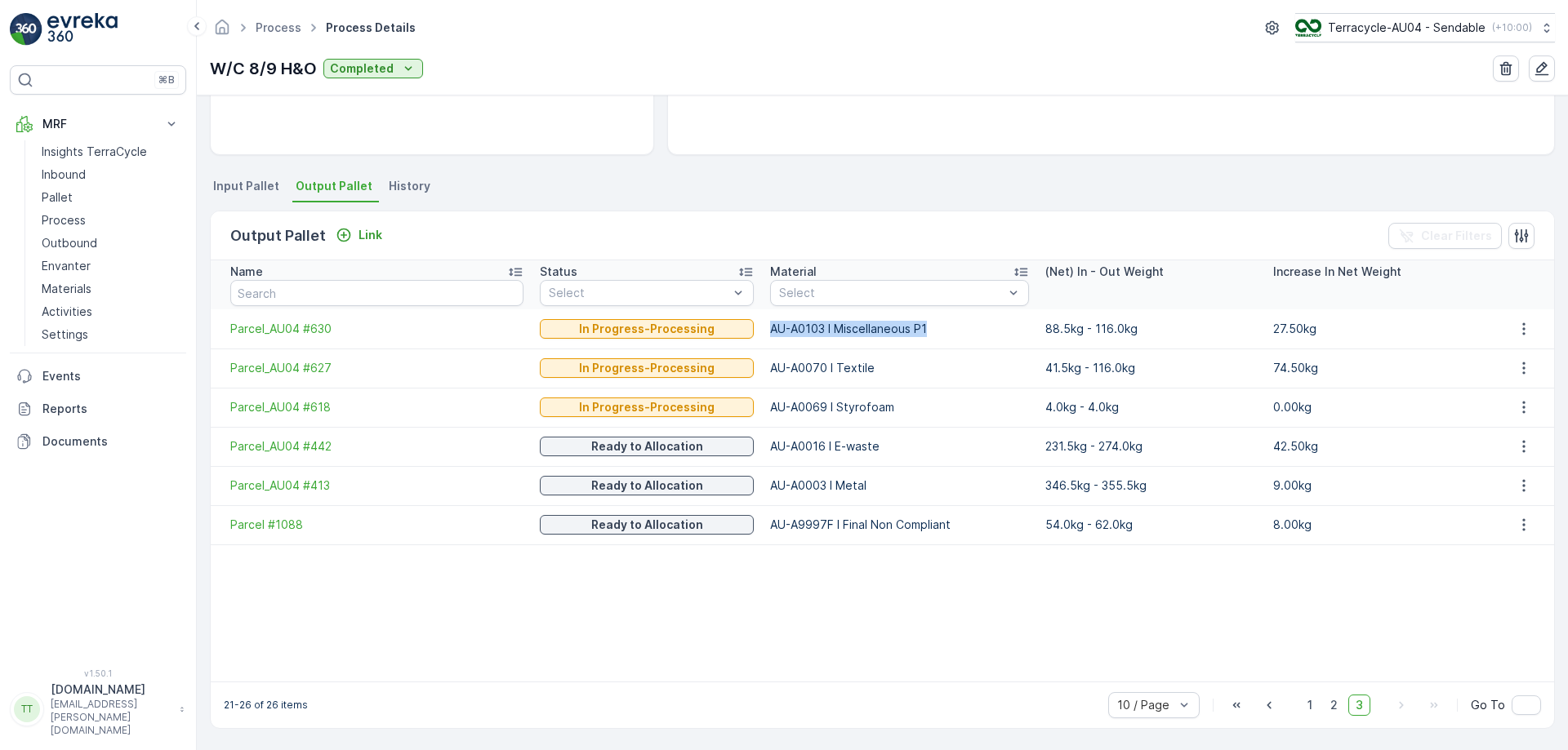
drag, startPoint x: 750, startPoint y: 333, endPoint x: 912, endPoint y: 329, distance: 162.0
click at [912, 329] on td "AU-A0103 I Miscellaneous P1" at bounding box center [900, 330] width 274 height 39
copy p "AU-A0103 I Miscellaneous P1"
click at [1327, 704] on span "2" at bounding box center [1334, 706] width 22 height 22
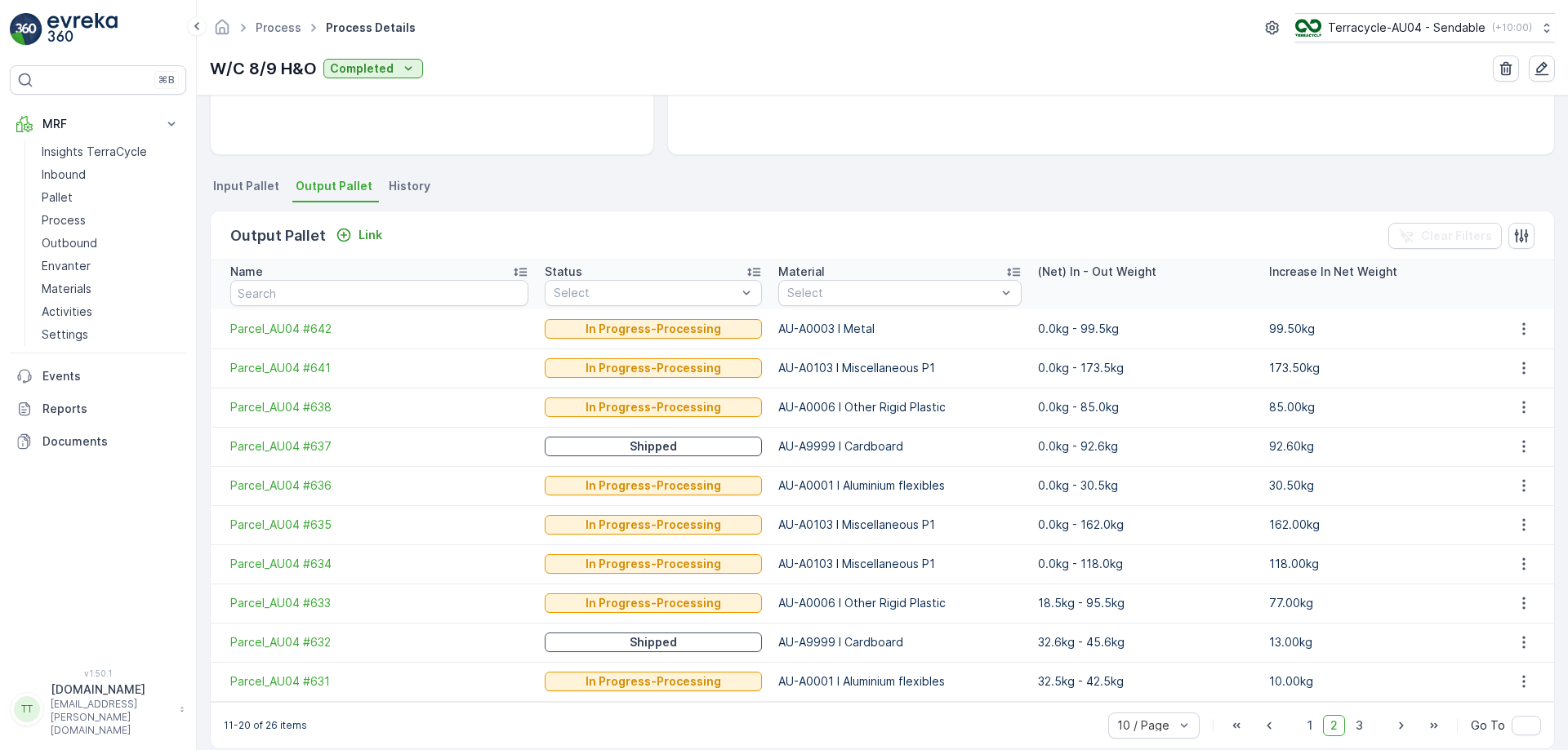
scroll to position [300, 0]
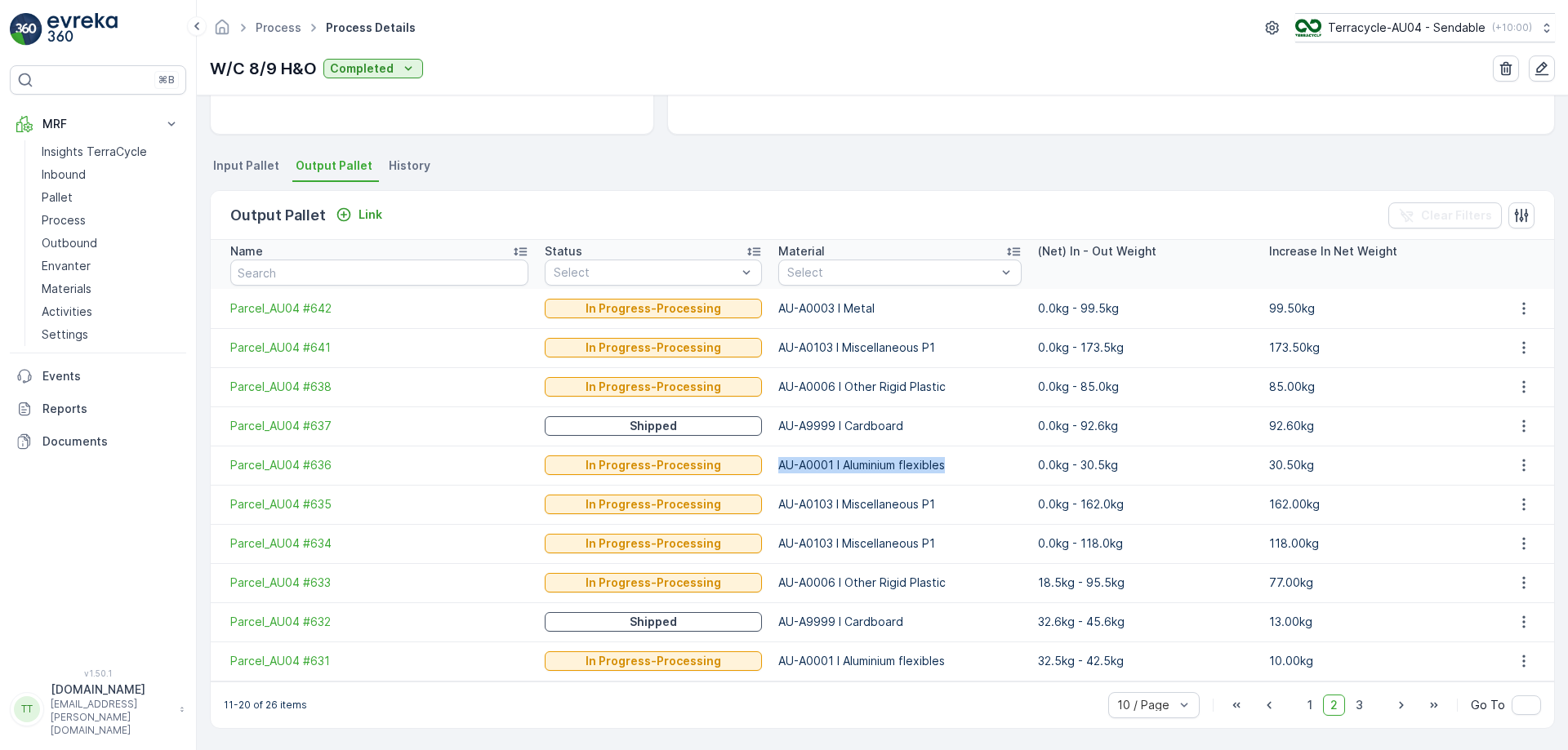
drag, startPoint x: 761, startPoint y: 465, endPoint x: 953, endPoint y: 464, distance: 192.0
click at [953, 464] on p "AU-A0001 I Aluminium flexibles" at bounding box center [900, 465] width 244 height 17
copy p "AU-A0001 I Aluminium flexibles"
click at [930, 319] on td "AU-A0003 I Metal" at bounding box center [900, 309] width 260 height 39
click at [1315, 701] on span "1" at bounding box center [1310, 706] width 20 height 22
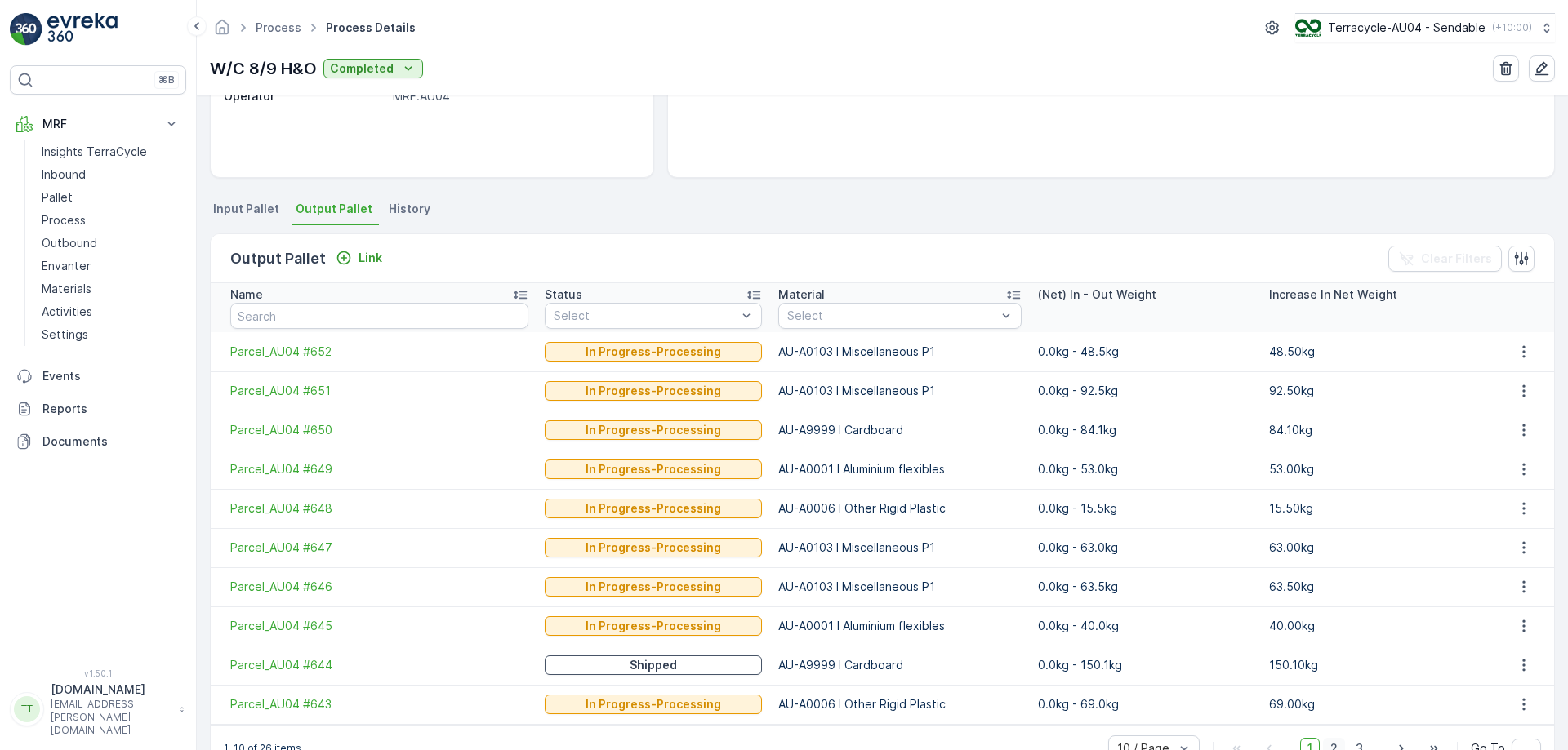
scroll to position [300, 0]
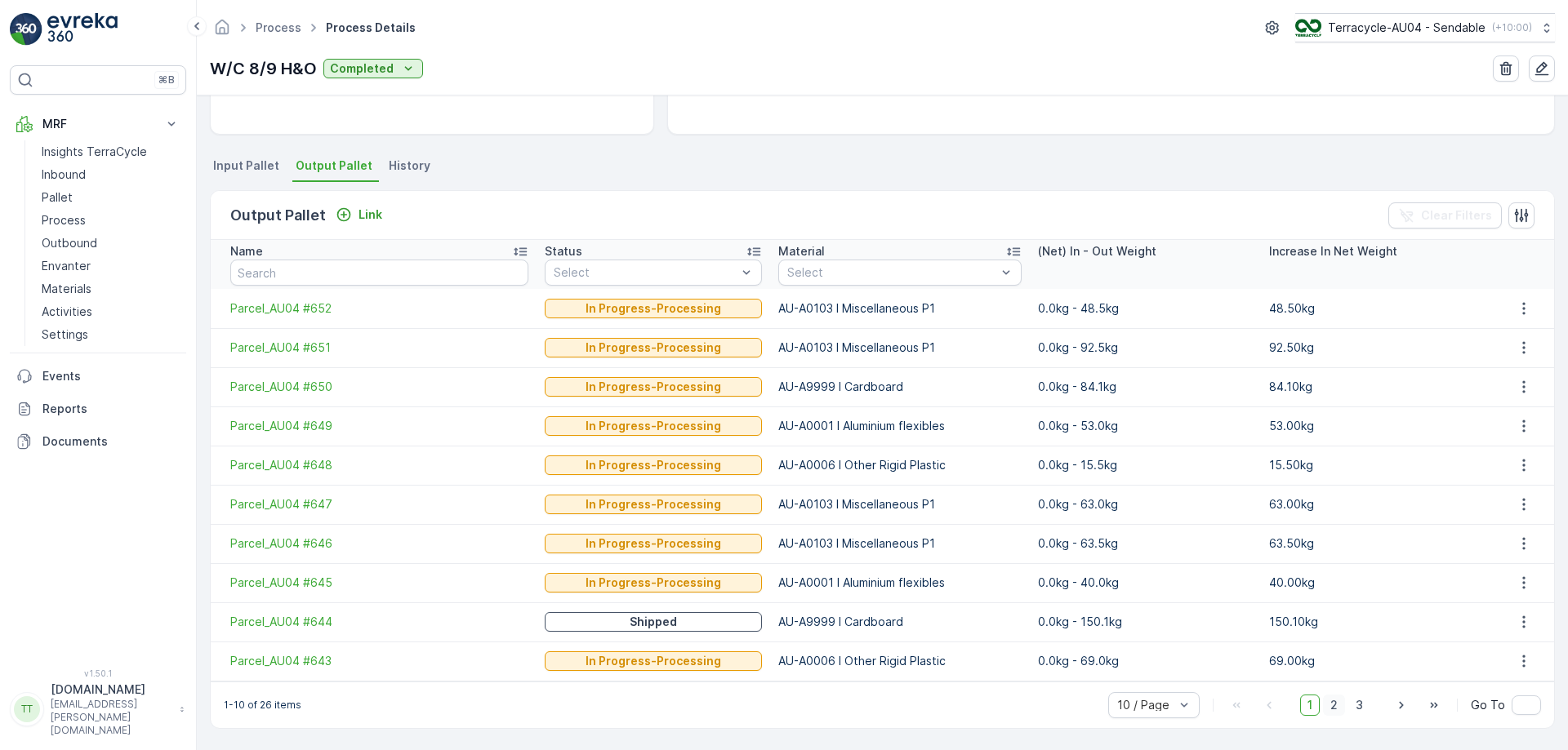
click at [1341, 709] on span "2" at bounding box center [1334, 706] width 22 height 22
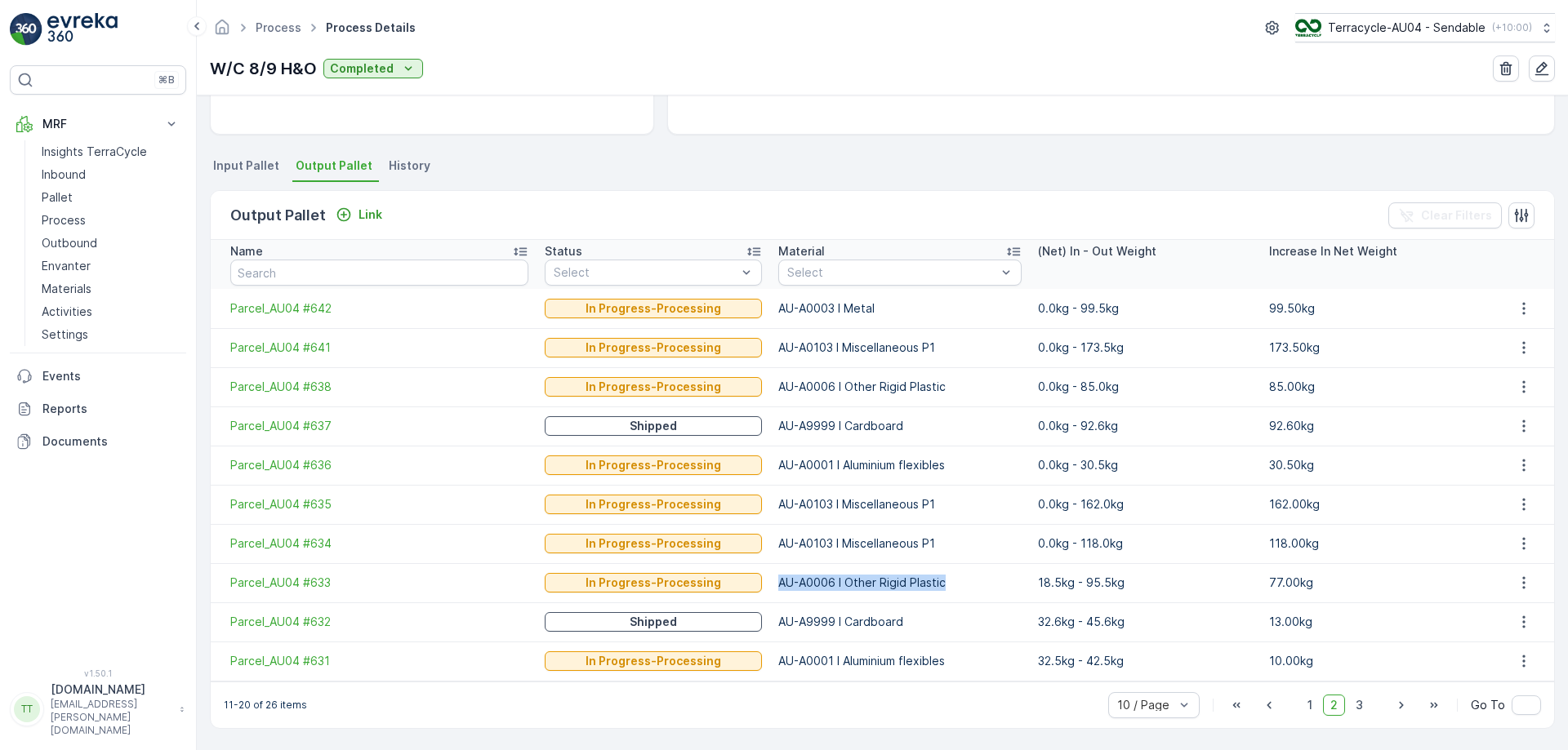
drag, startPoint x: 759, startPoint y: 579, endPoint x: 961, endPoint y: 592, distance: 202.4
click at [961, 592] on td "AU-A0006 I Other Rigid Plastic" at bounding box center [900, 583] width 260 height 39
copy p "AU-A0006 I Other Rigid Plastic"
click at [1357, 703] on span "3" at bounding box center [1360, 706] width 22 height 22
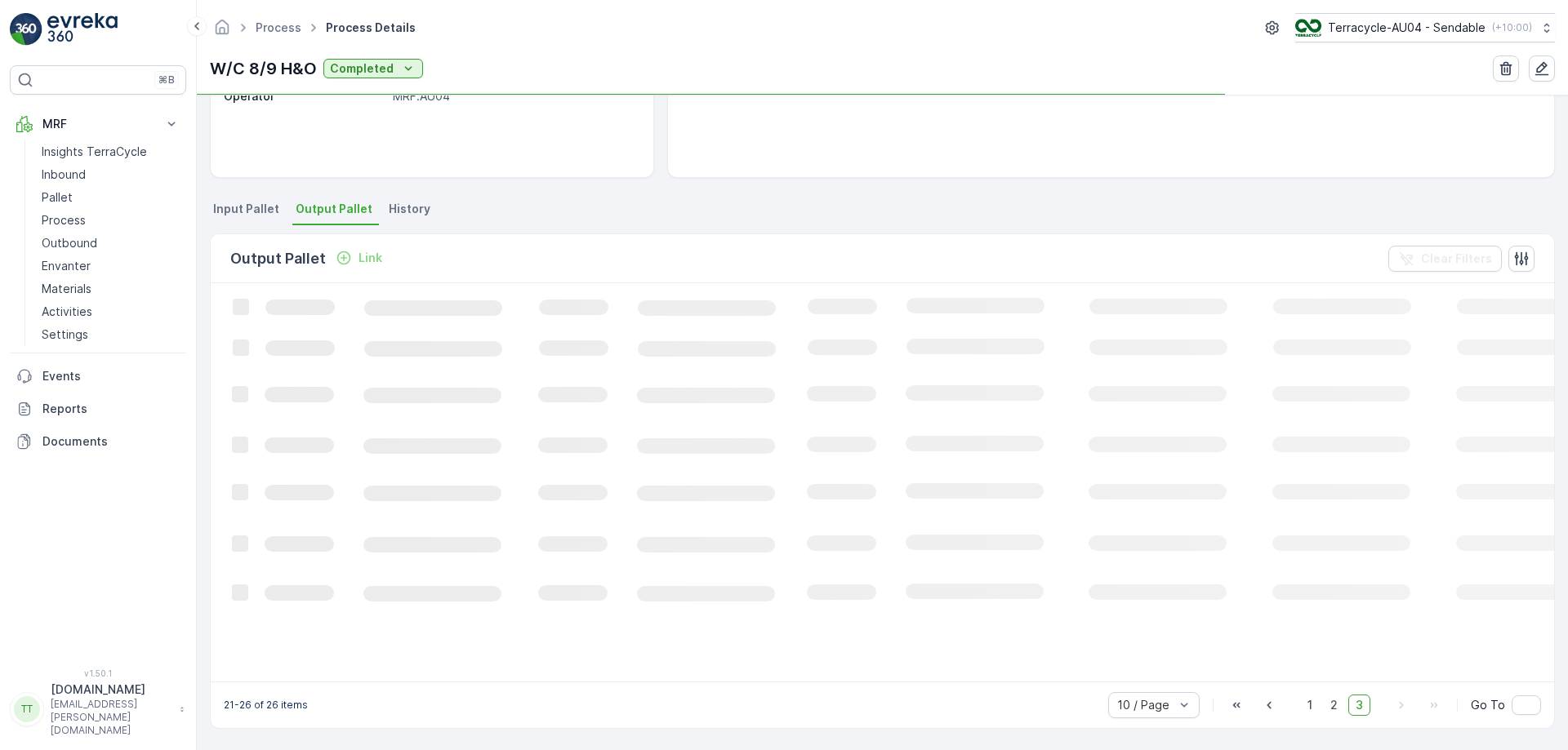
scroll to position [280, 0]
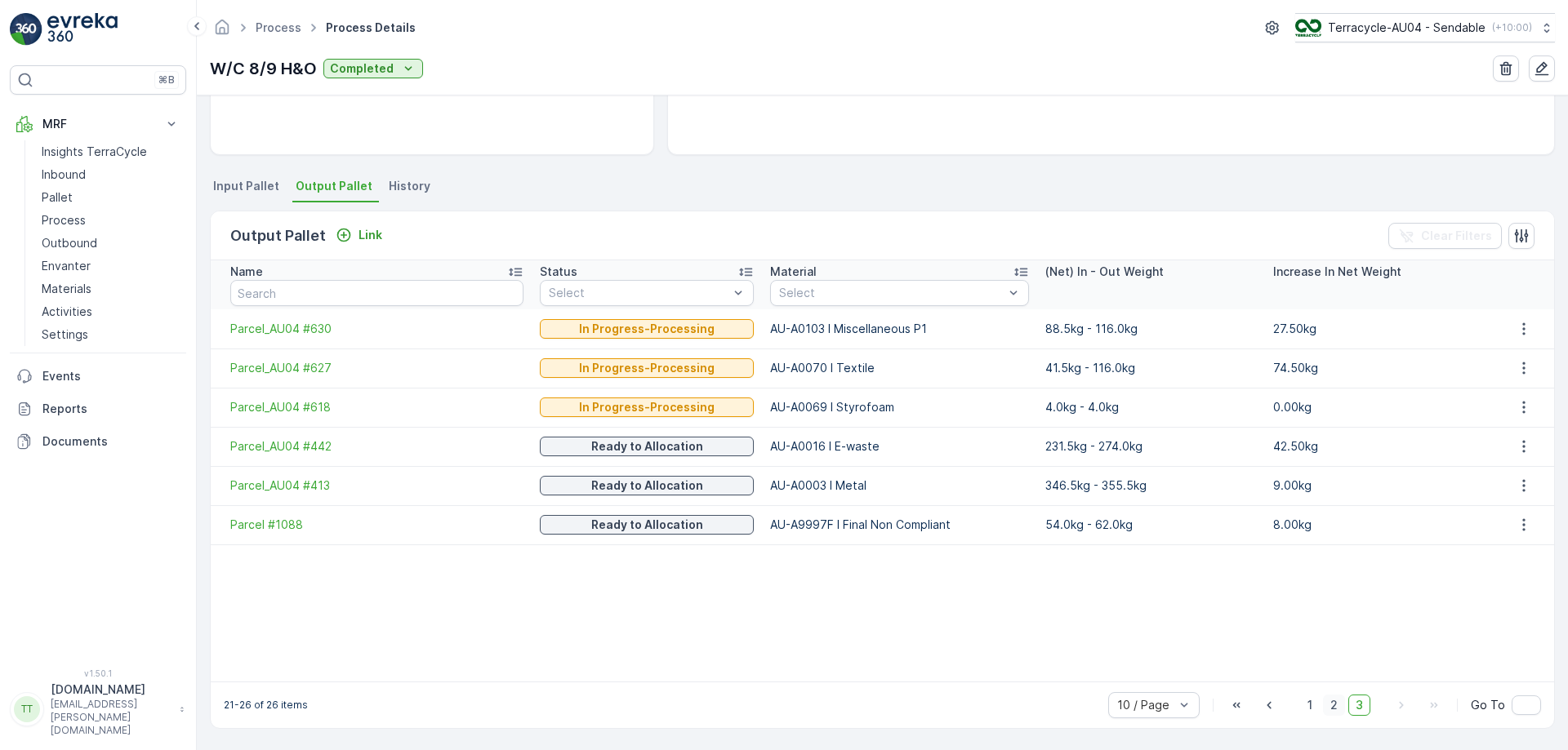
click at [1331, 698] on span "2" at bounding box center [1334, 706] width 22 height 22
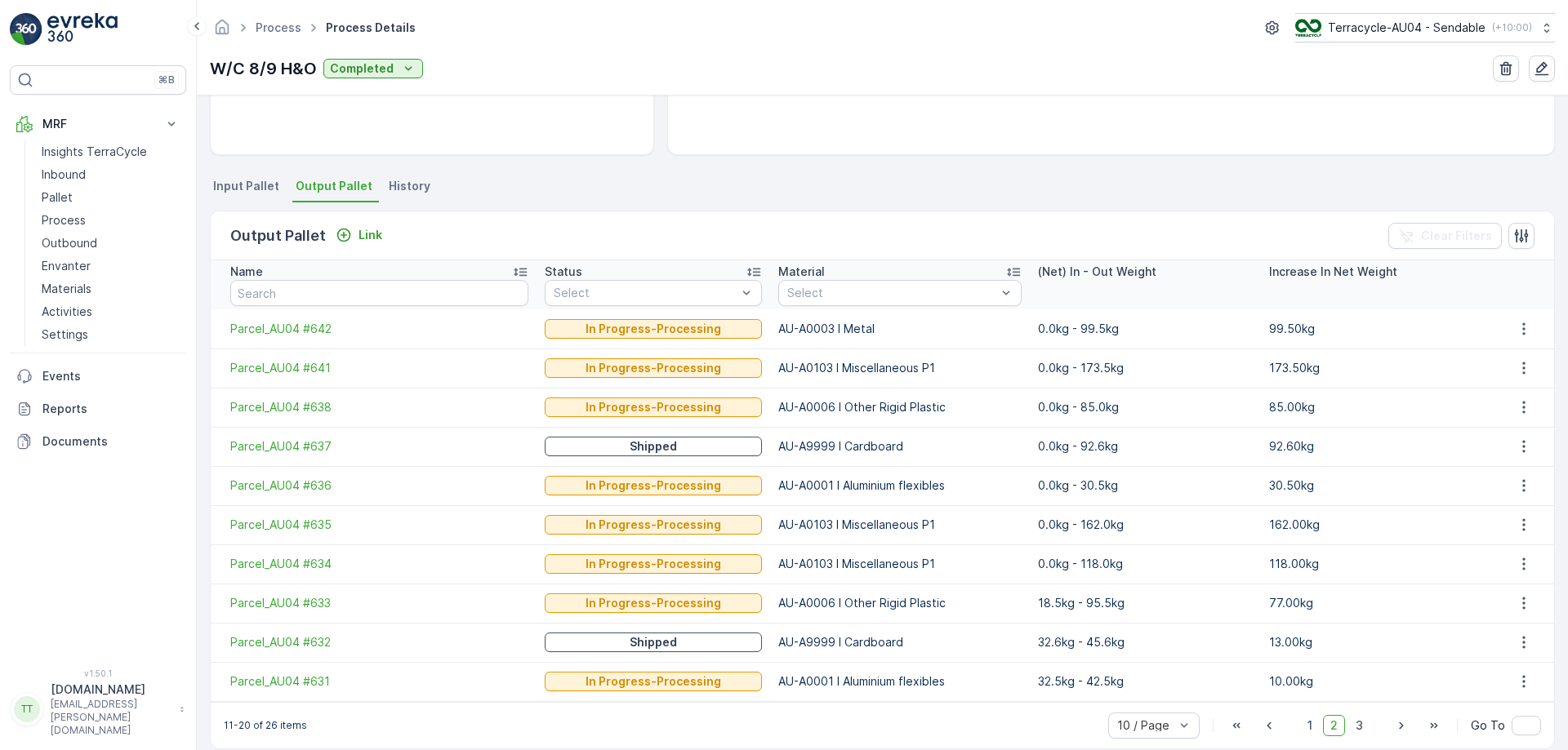
scroll to position [300, 0]
